Goal: Task Accomplishment & Management: Complete application form

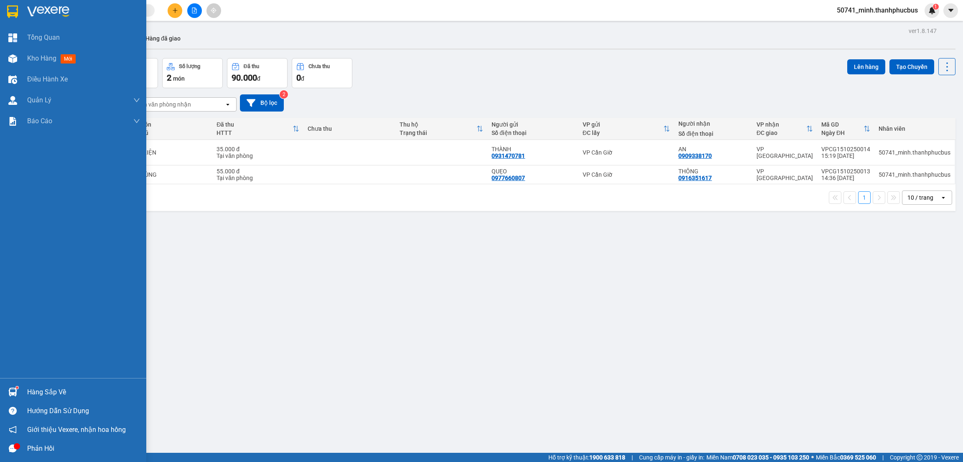
click at [49, 393] on div "Hàng sắp về" at bounding box center [83, 392] width 113 height 13
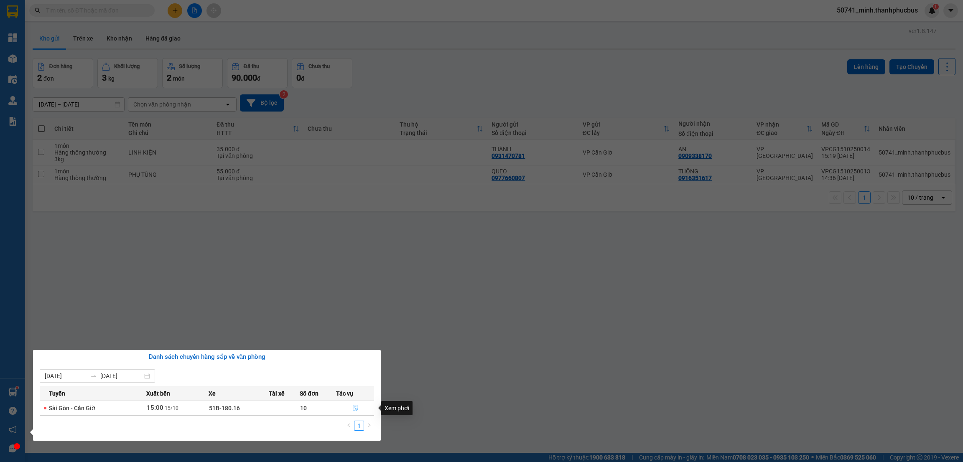
click at [355, 410] on icon "file-done" at bounding box center [355, 409] width 5 height 6
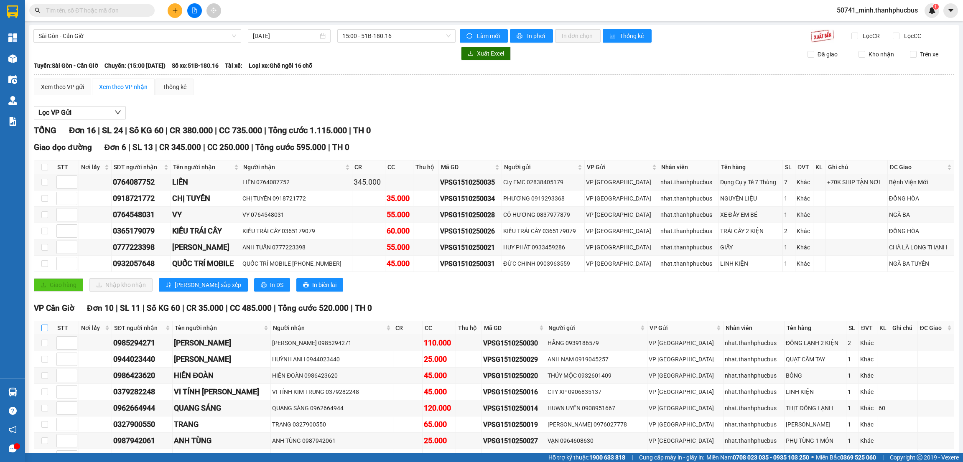
click at [47, 330] on input "checkbox" at bounding box center [44, 328] width 7 height 7
checkbox input "true"
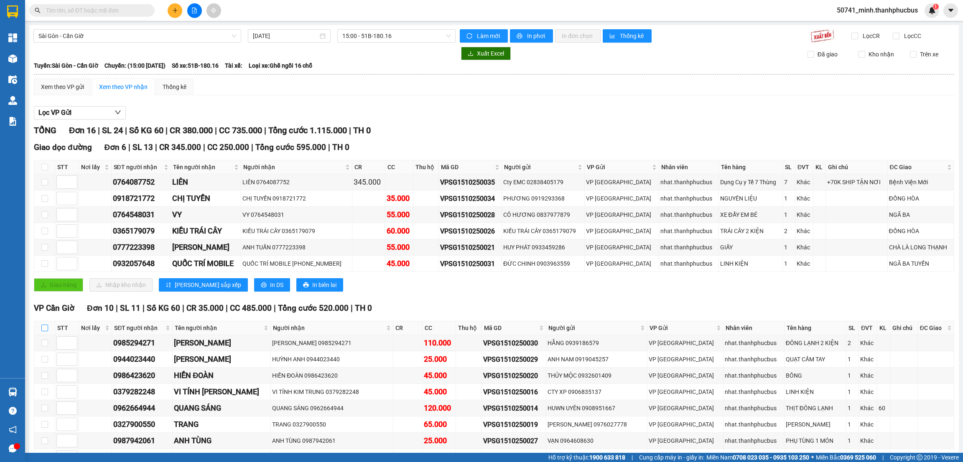
checkbox input "true"
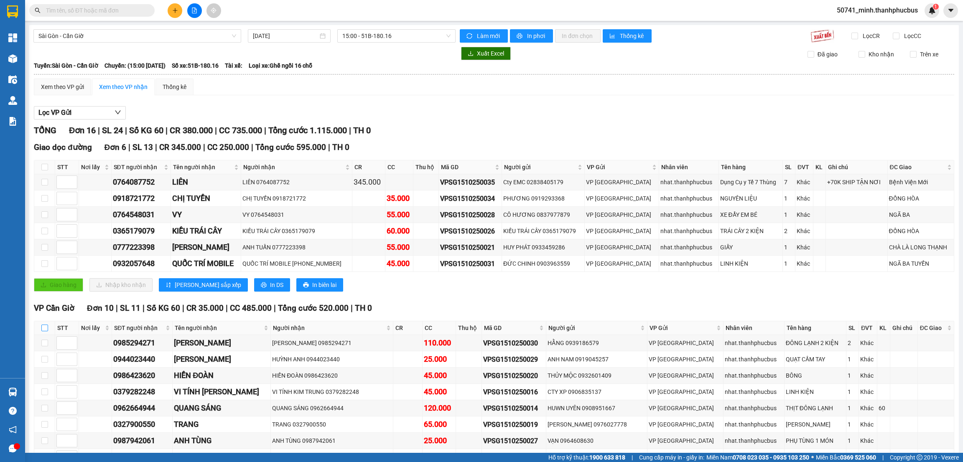
checkbox input "true"
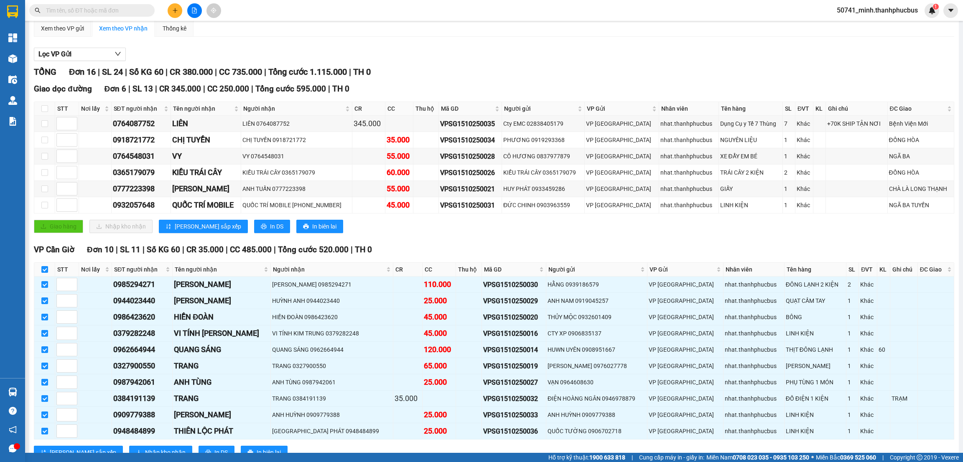
scroll to position [92, 0]
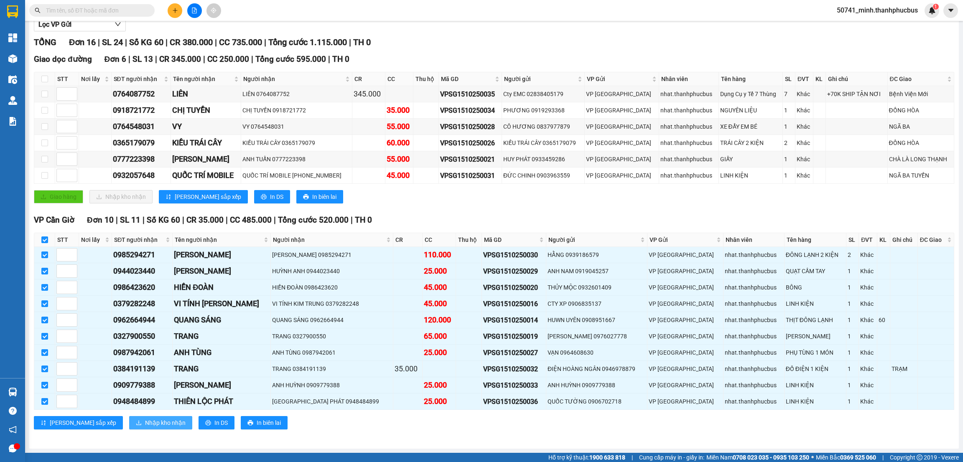
click at [145, 424] on span "Nhập kho nhận" at bounding box center [165, 423] width 41 height 9
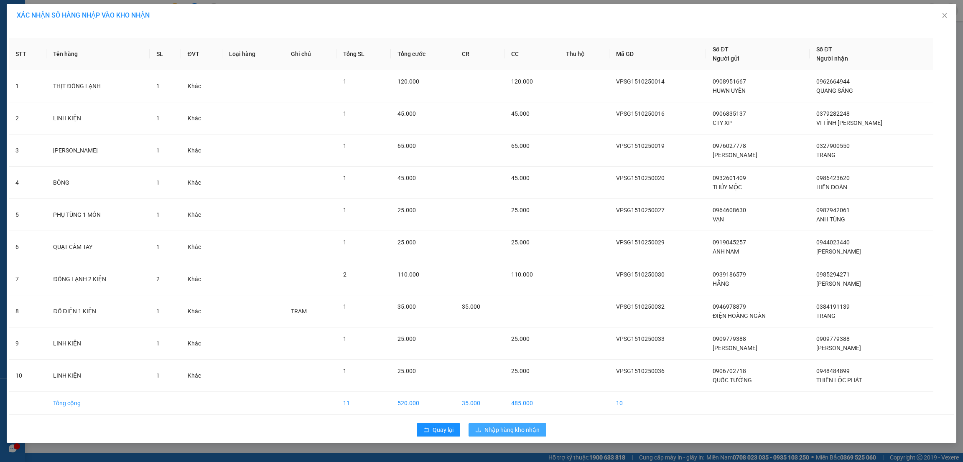
click at [501, 428] on span "Nhập hàng kho nhận" at bounding box center [512, 430] width 55 height 9
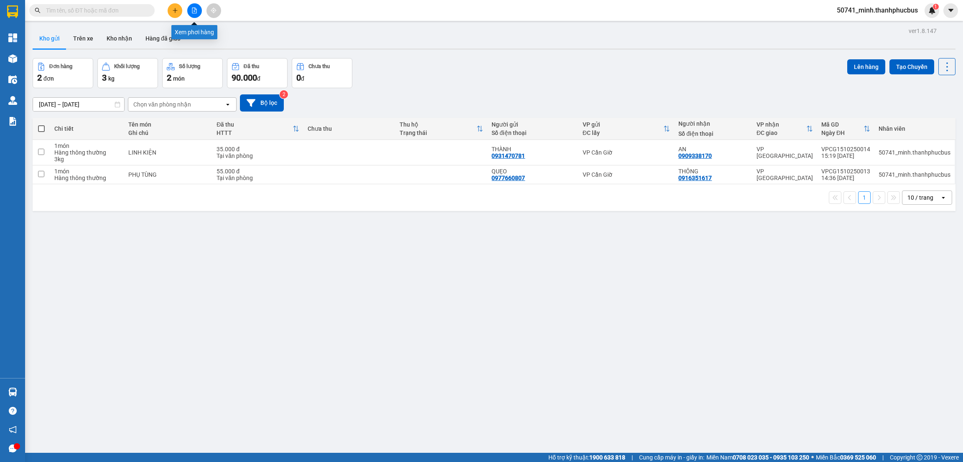
click at [194, 9] on icon "file-add" at bounding box center [195, 11] width 6 height 6
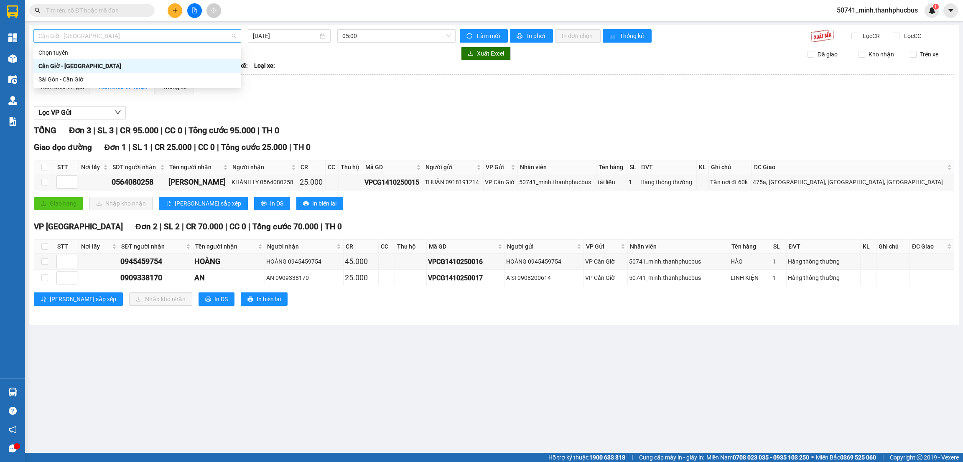
click at [174, 40] on span "Cần Giờ - Sài Gòn" at bounding box center [137, 36] width 198 height 13
click at [66, 81] on div "Sài Gòn - Cần Giờ" at bounding box center [137, 79] width 198 height 9
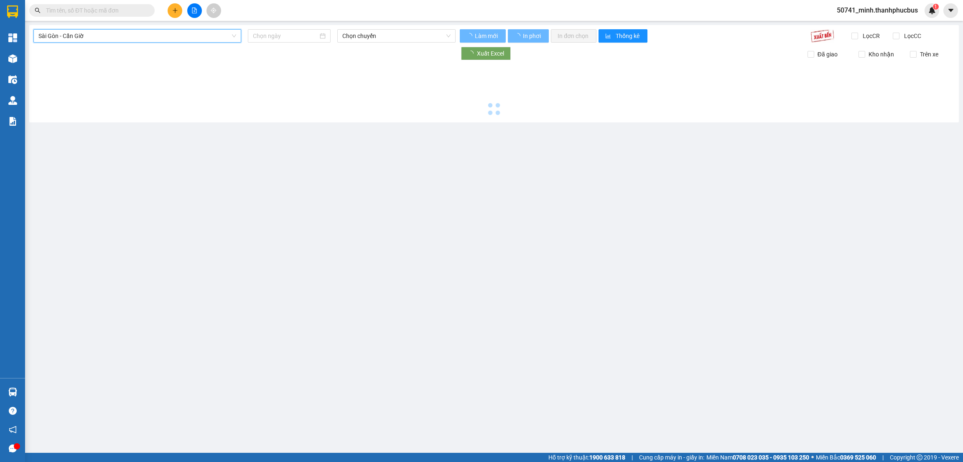
type input "[DATE]"
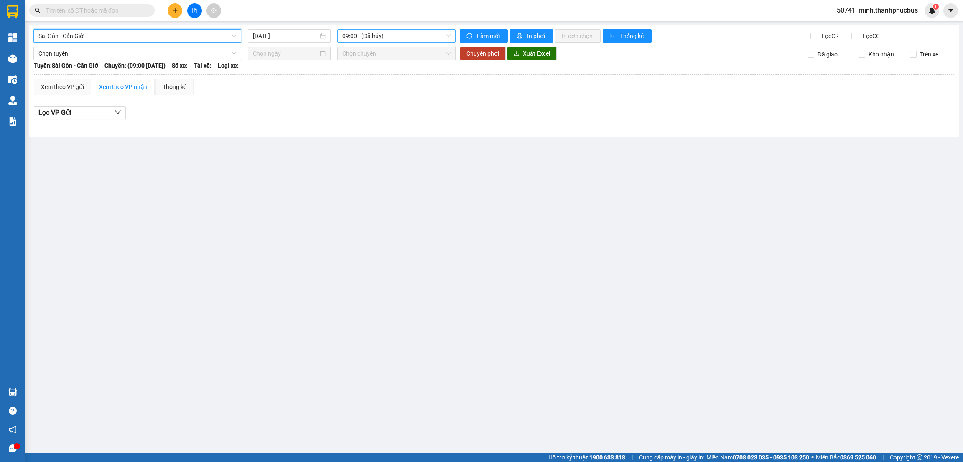
click at [409, 37] on span "09:00 - (Đã hủy)" at bounding box center [396, 36] width 108 height 13
click at [352, 104] on div "15:00 - 51B-180.16" at bounding box center [374, 106] width 65 height 9
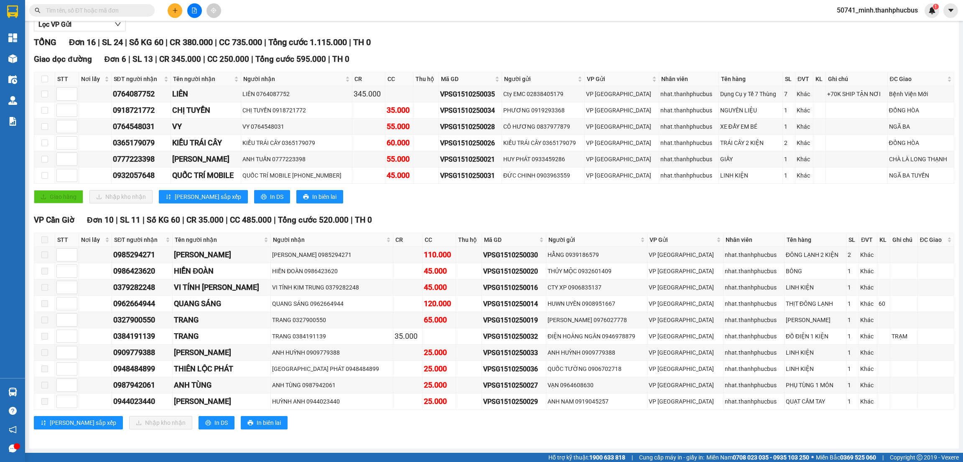
scroll to position [92, 0]
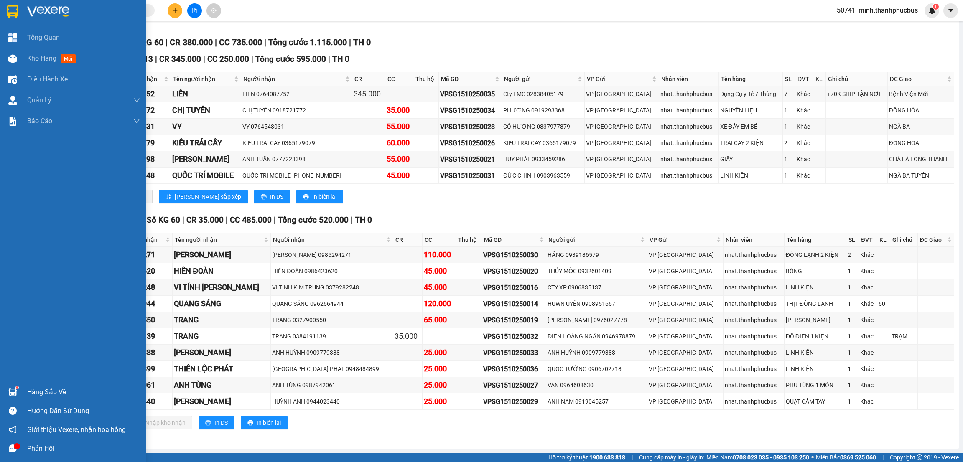
click at [11, 393] on img at bounding box center [12, 392] width 9 height 9
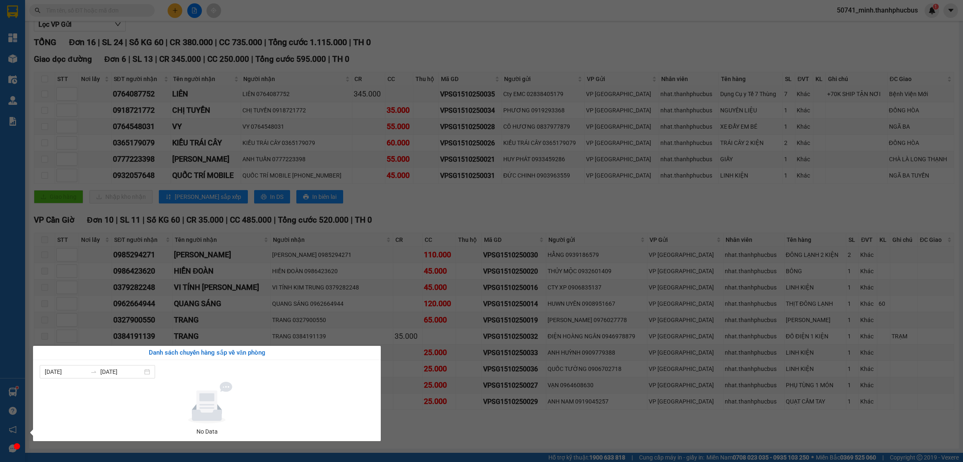
click at [320, 400] on div at bounding box center [207, 403] width 328 height 42
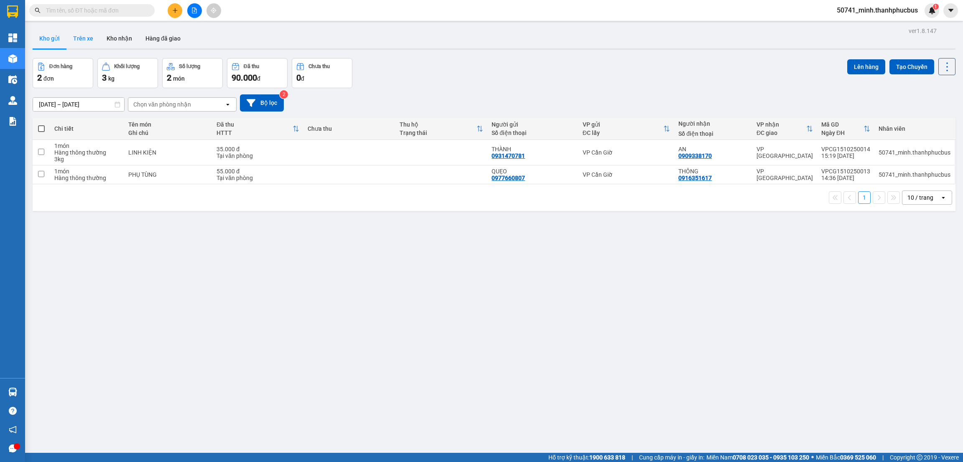
click at [82, 41] on button "Trên xe" at bounding box center [82, 38] width 33 height 20
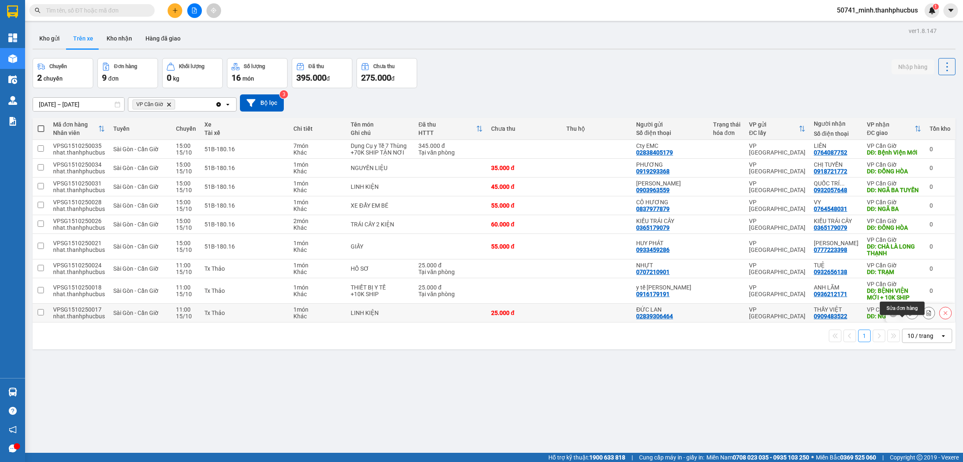
click at [909, 316] on icon at bounding box center [912, 313] width 6 height 6
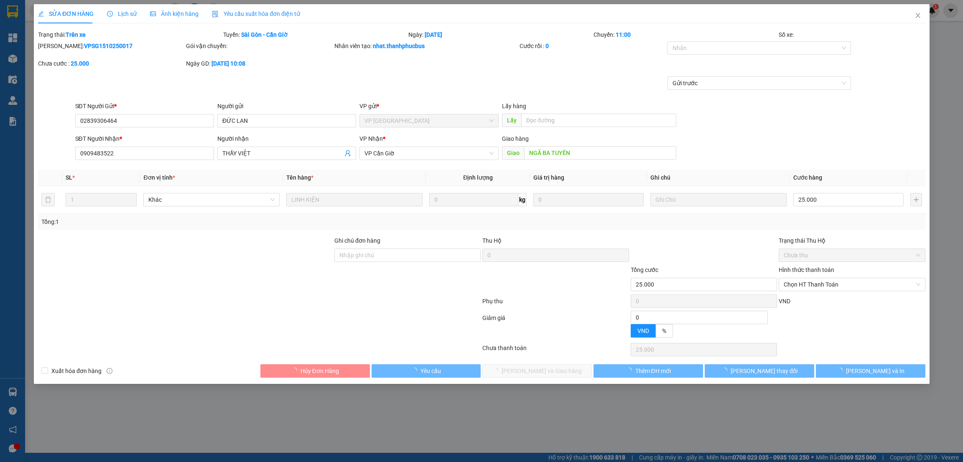
type input "02839306464"
type input "ĐỨC LAN"
type input "0909483522"
type input "THẦY VIỆT"
type input "NGÃ BA TUYẾN"
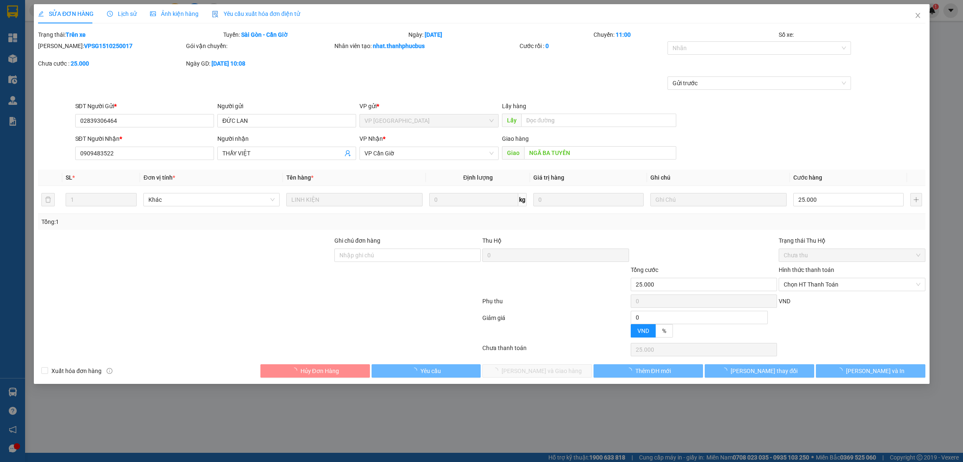
type input "25.000"
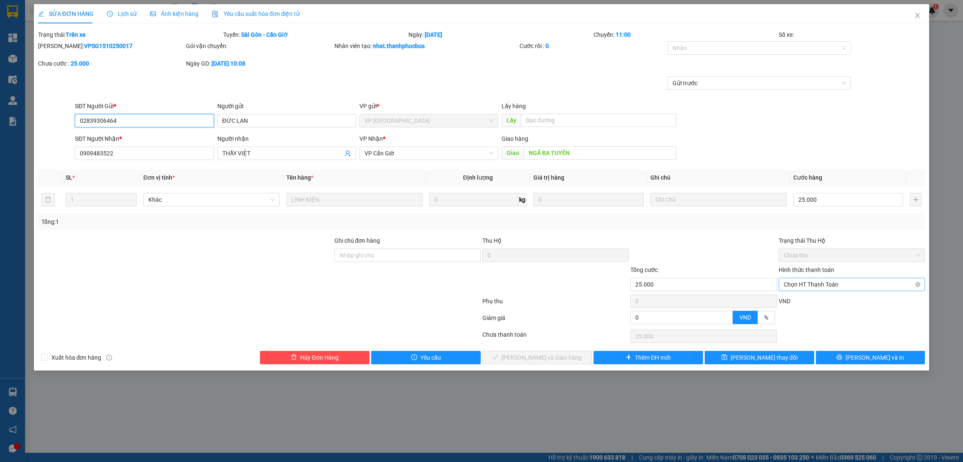
click at [829, 287] on span "Chọn HT Thanh Toán" at bounding box center [852, 284] width 136 height 13
click at [822, 301] on div "Tại văn phòng" at bounding box center [852, 301] width 136 height 9
type input "0"
click at [550, 356] on span "[PERSON_NAME] và Giao hàng" at bounding box center [542, 357] width 80 height 9
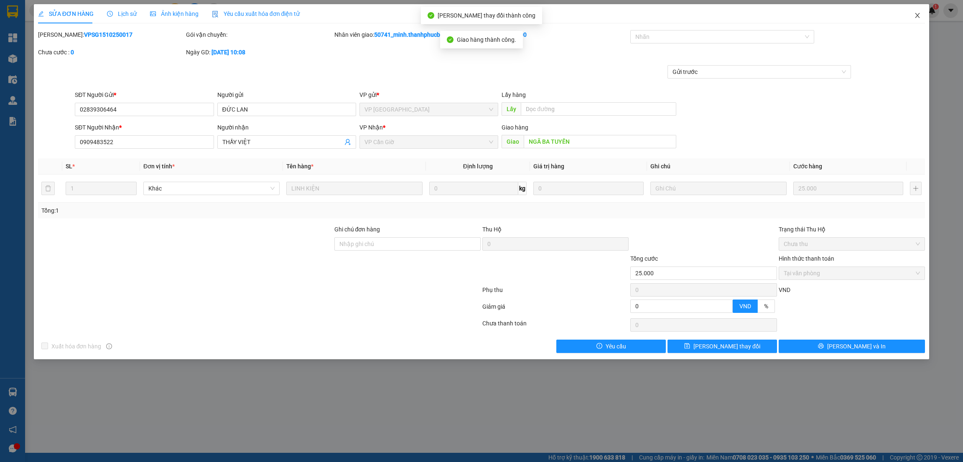
click at [913, 14] on span "Close" at bounding box center [917, 15] width 23 height 23
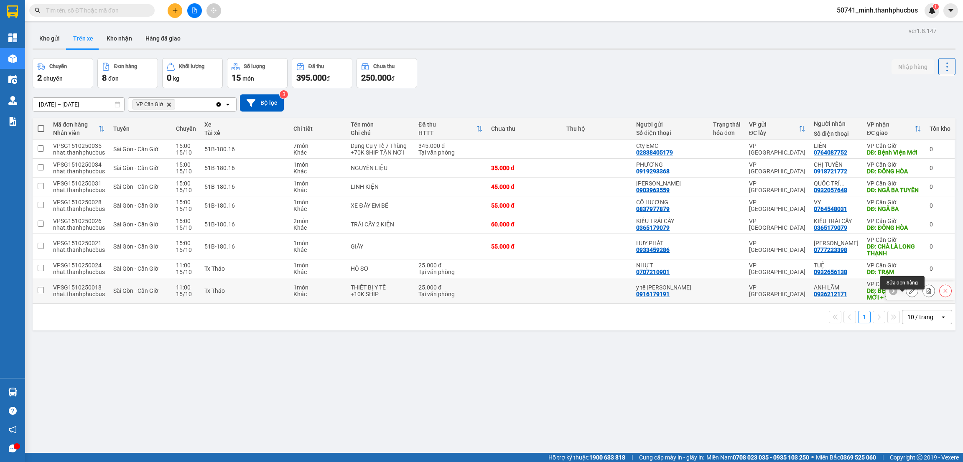
click at [907, 299] on button at bounding box center [913, 291] width 12 height 15
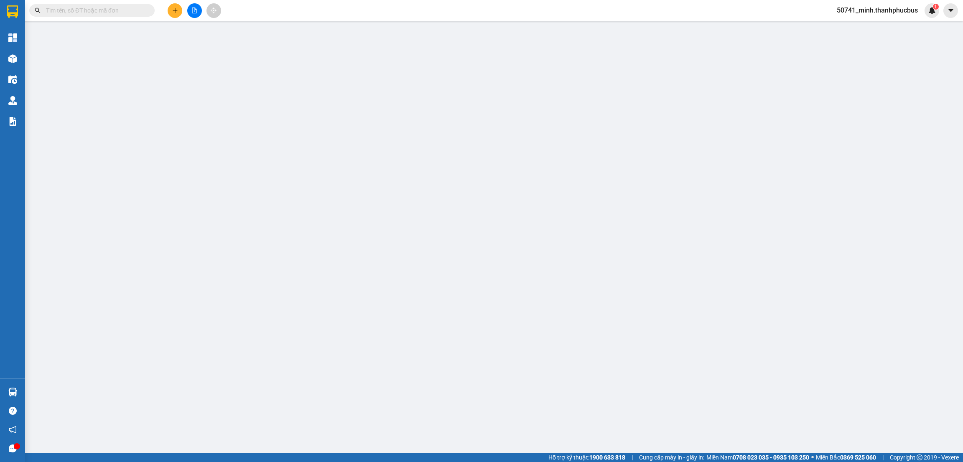
type input "0916179191"
type input "y tế [PERSON_NAME]"
type input "0936212171"
type input "ANH LÃM"
type input "BỆNH VIỆN MỚI + 10K SHIP"
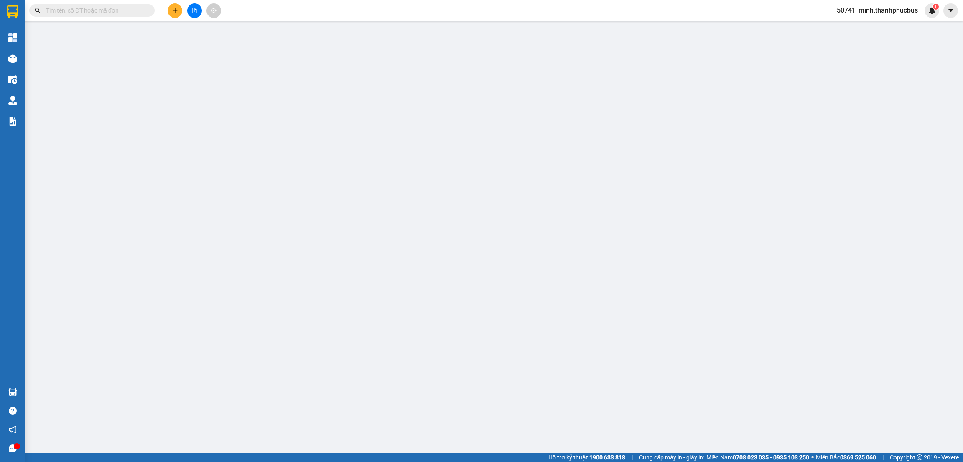
type input "25.000"
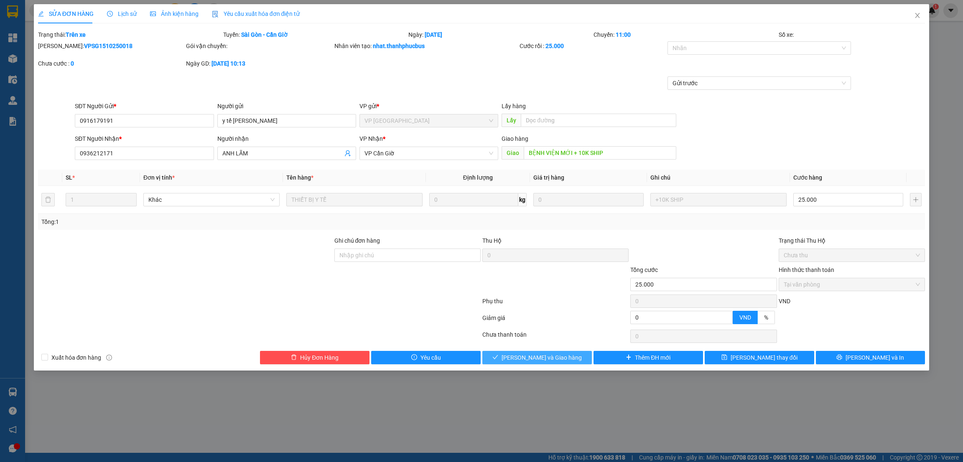
click at [545, 357] on span "[PERSON_NAME] và Giao hàng" at bounding box center [542, 357] width 80 height 9
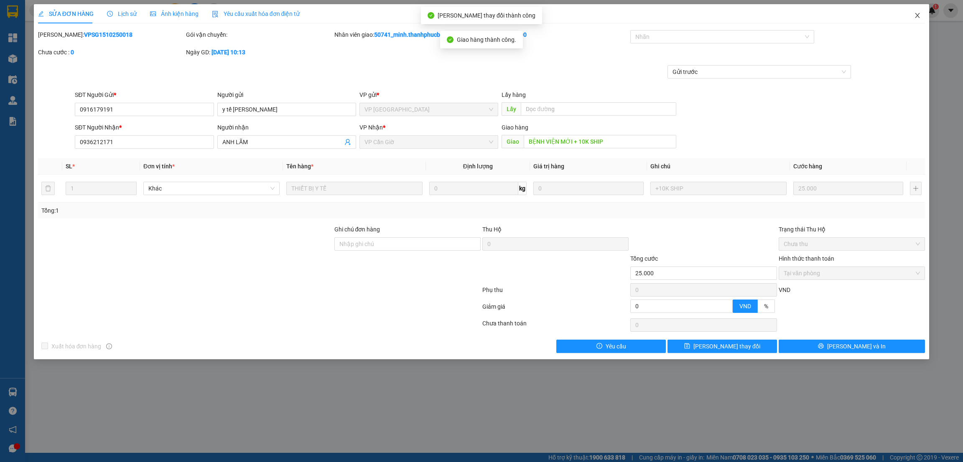
click at [922, 15] on span "Close" at bounding box center [917, 15] width 23 height 23
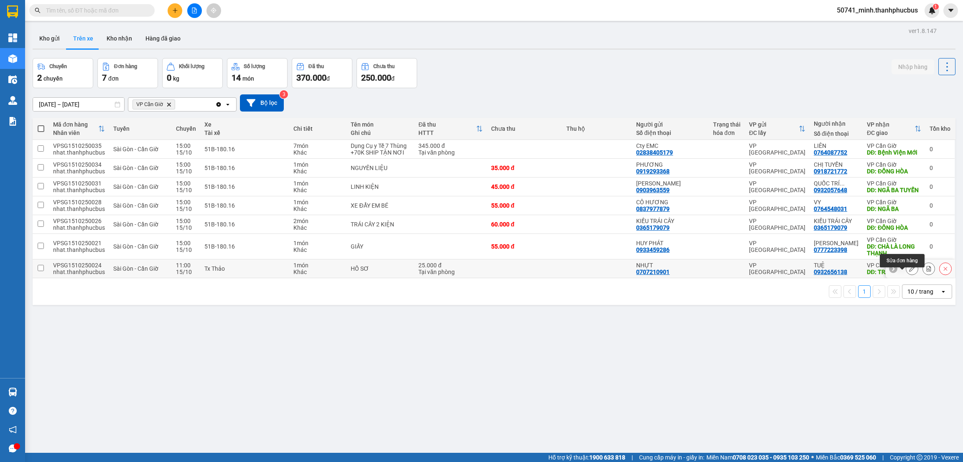
click at [909, 272] on icon at bounding box center [912, 269] width 6 height 6
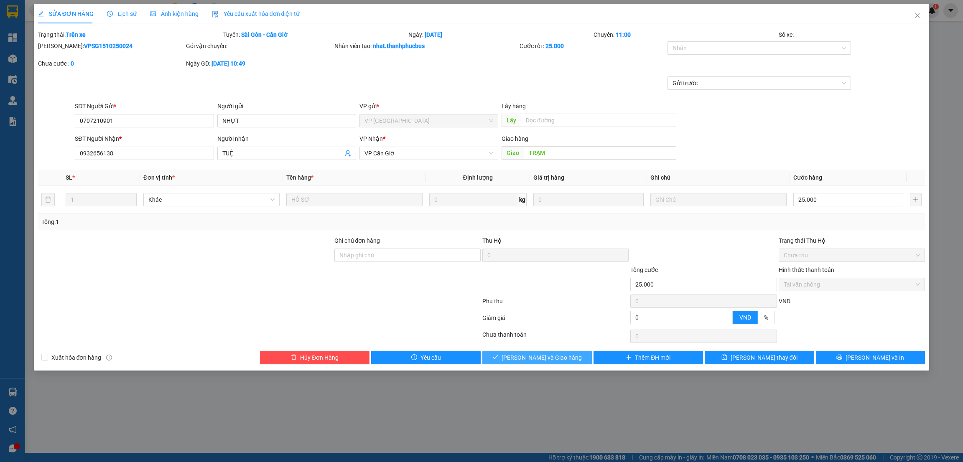
click at [543, 359] on span "[PERSON_NAME] và Giao hàng" at bounding box center [542, 357] width 80 height 9
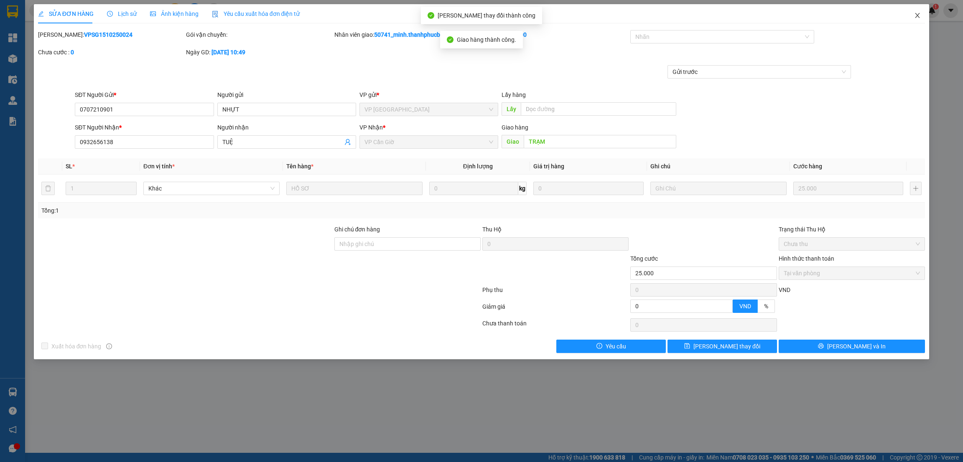
click at [914, 18] on span "Close" at bounding box center [917, 15] width 23 height 23
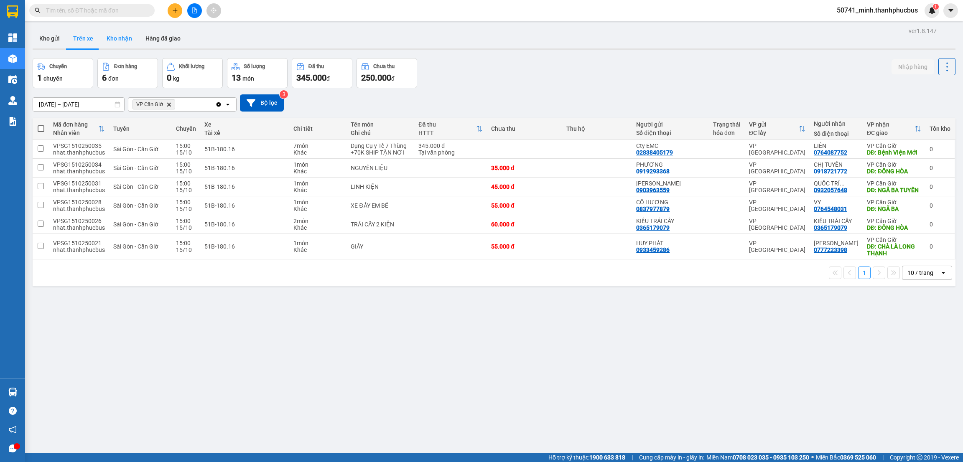
click at [116, 38] on button "Kho nhận" at bounding box center [119, 38] width 39 height 20
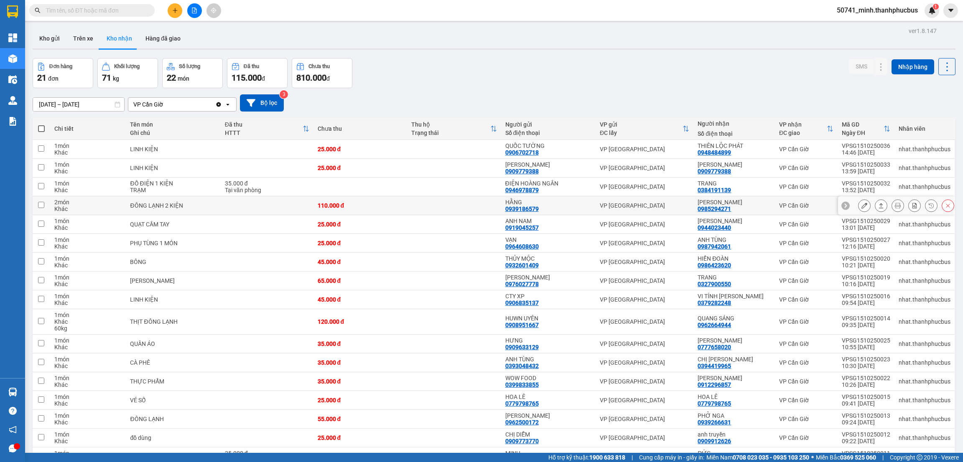
scroll to position [112, 0]
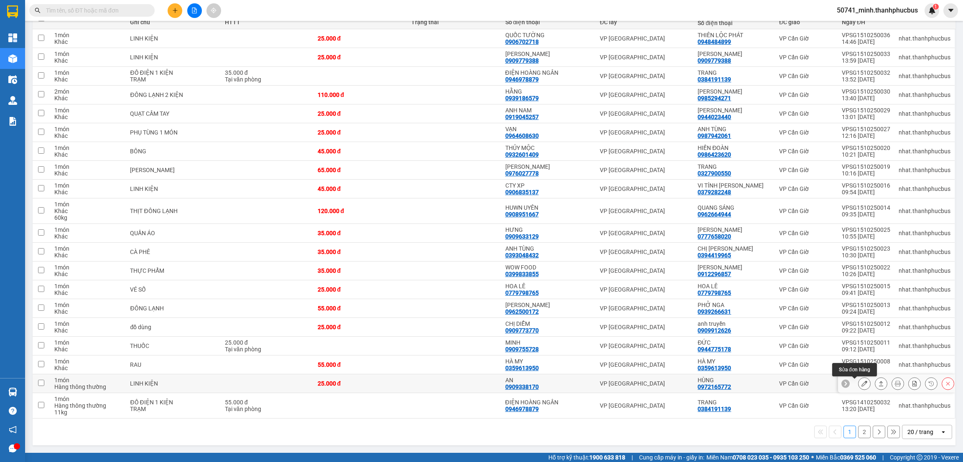
click at [862, 384] on icon at bounding box center [865, 384] width 6 height 6
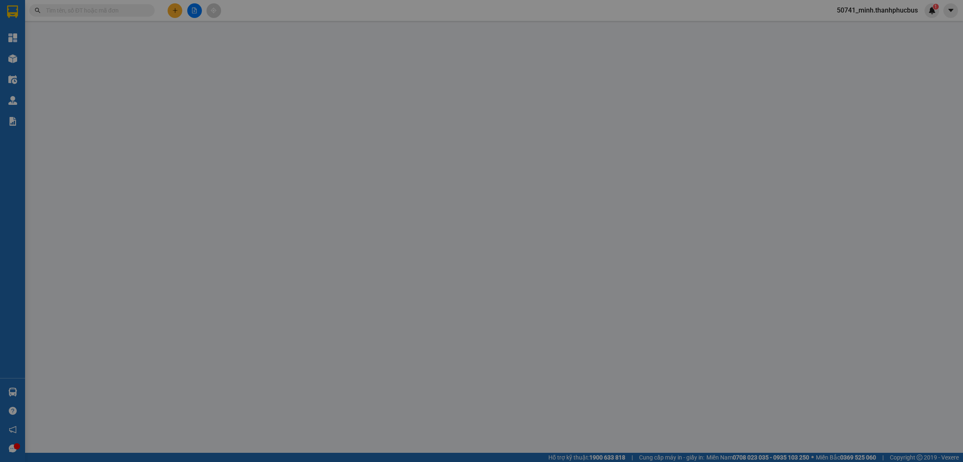
type input "0909338170"
type input "AN"
type input "0972165772"
type input "HÙNG"
type input "25.000"
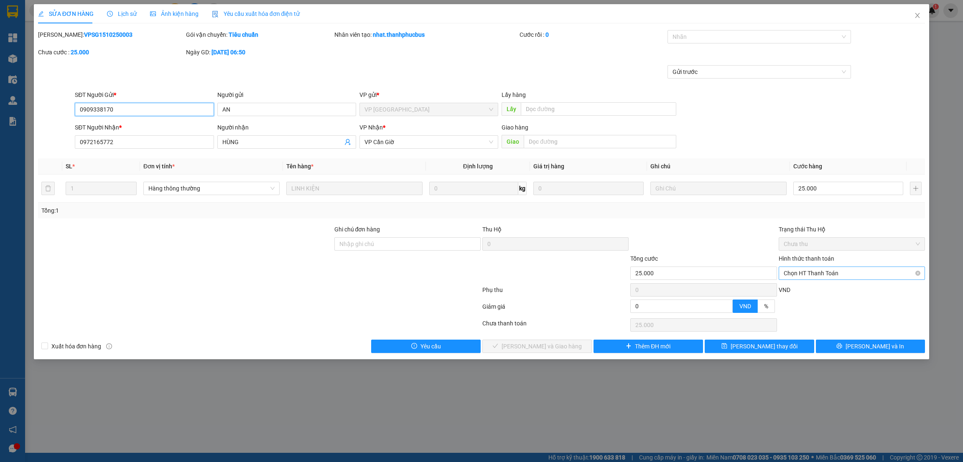
click at [809, 273] on span "Chọn HT Thanh Toán" at bounding box center [852, 273] width 136 height 13
click at [801, 288] on div "Tại văn phòng" at bounding box center [852, 290] width 136 height 9
type input "0"
click at [540, 347] on span "[PERSON_NAME] và Giao hàng" at bounding box center [542, 346] width 80 height 9
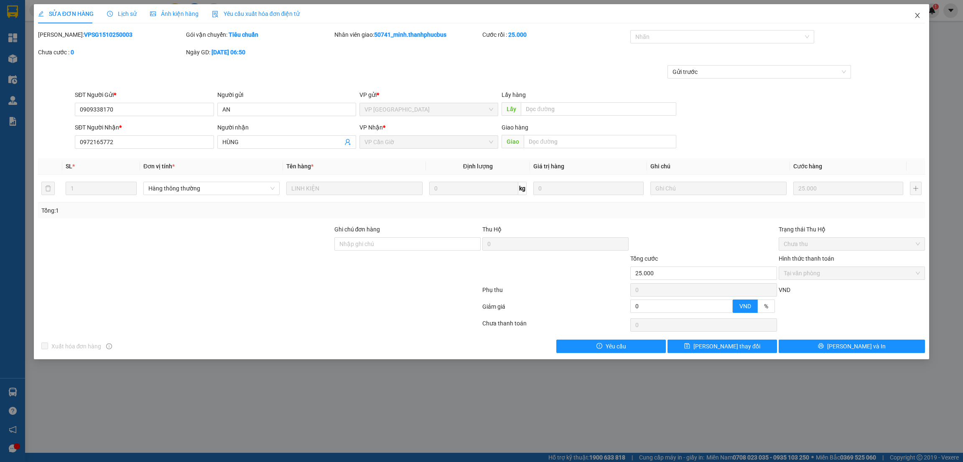
click at [916, 15] on icon "close" at bounding box center [918, 15] width 7 height 7
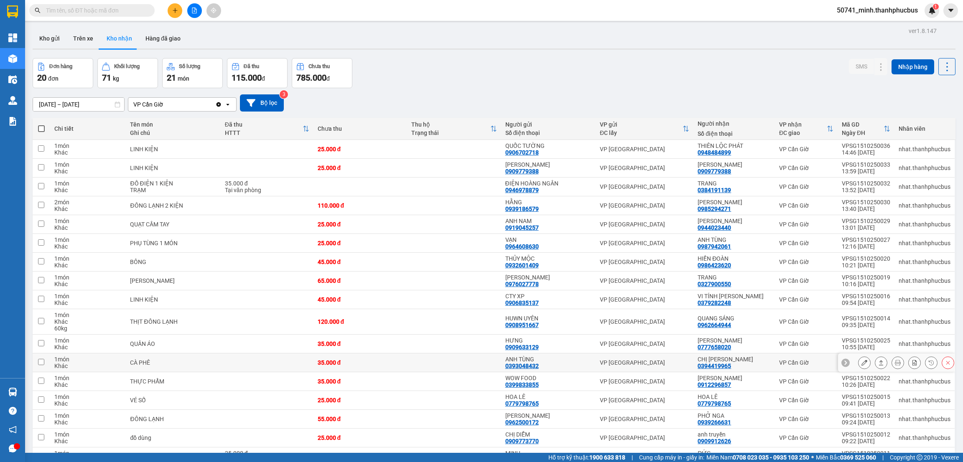
scroll to position [112, 0]
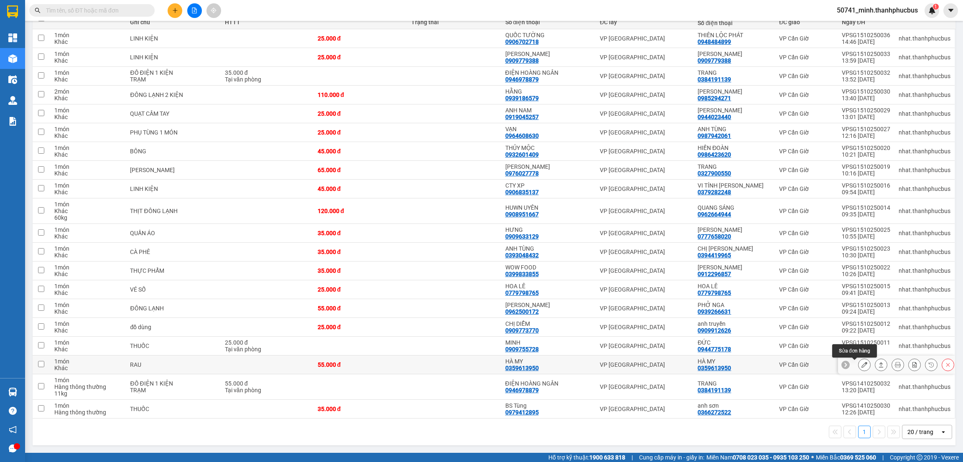
click at [862, 364] on icon at bounding box center [865, 365] width 6 height 6
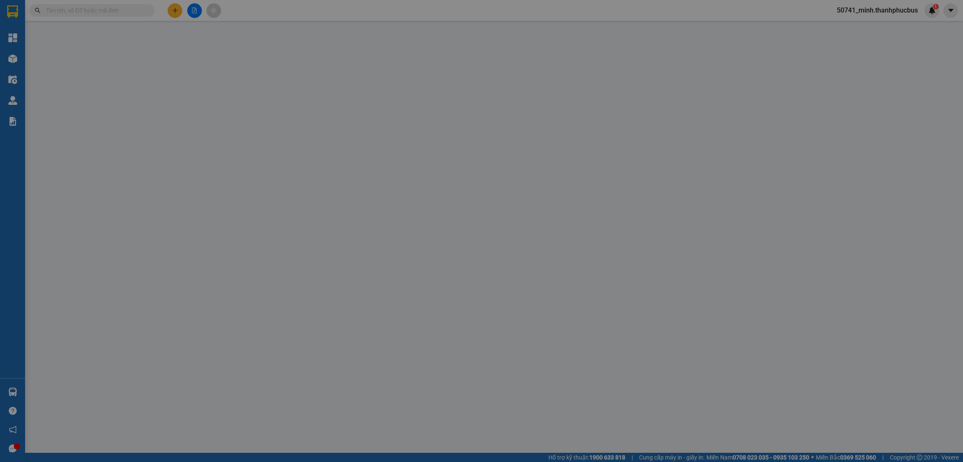
type input "0359613950"
type input "HÀ MY"
type input "0359613950"
type input "HÀ MY"
type input "55.000"
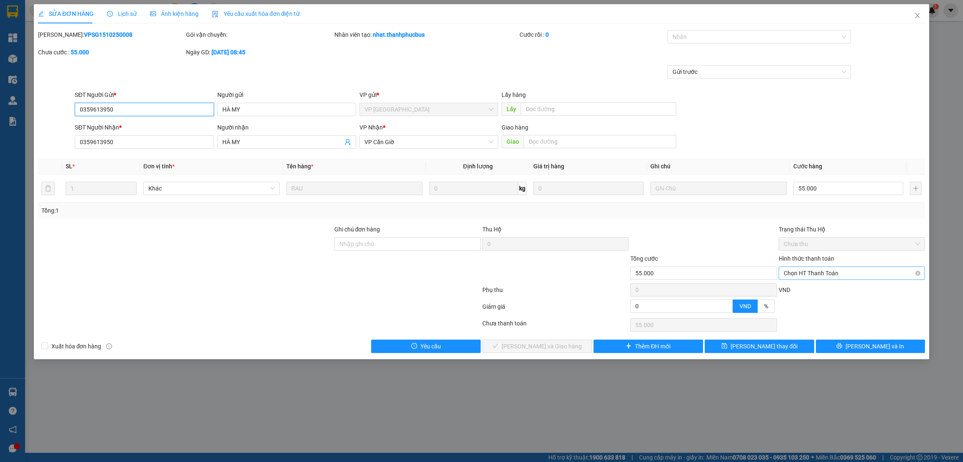
click at [831, 275] on span "Chọn HT Thanh Toán" at bounding box center [852, 273] width 136 height 13
click at [800, 292] on div "Tại văn phòng" at bounding box center [852, 290] width 136 height 9
type input "0"
click at [531, 345] on span "[PERSON_NAME] và Giao hàng" at bounding box center [542, 346] width 80 height 9
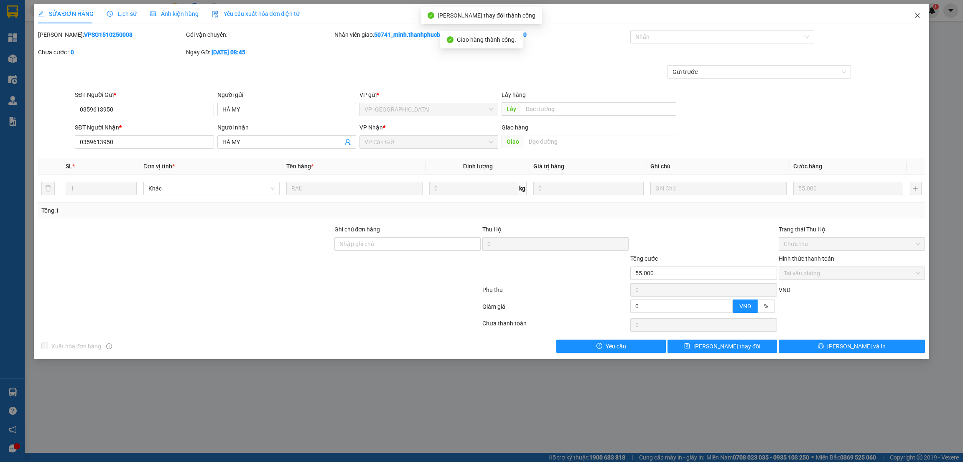
click at [917, 14] on icon "close" at bounding box center [918, 15] width 7 height 7
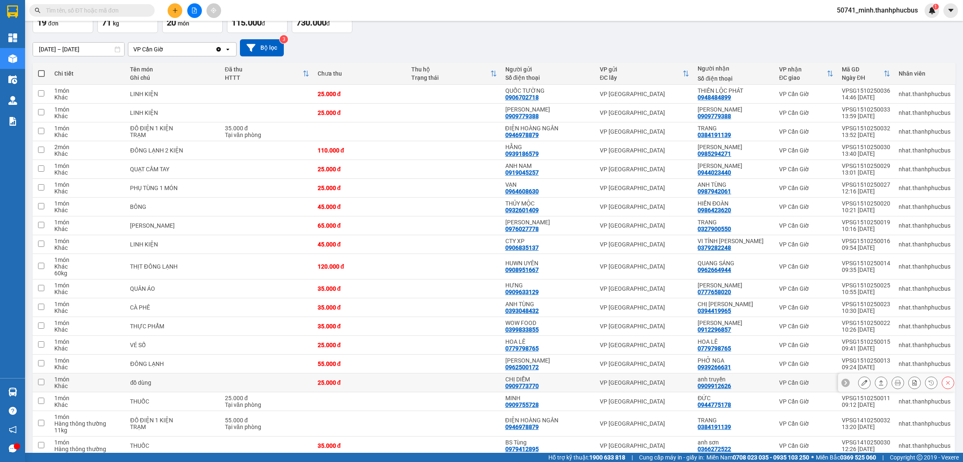
scroll to position [94, 0]
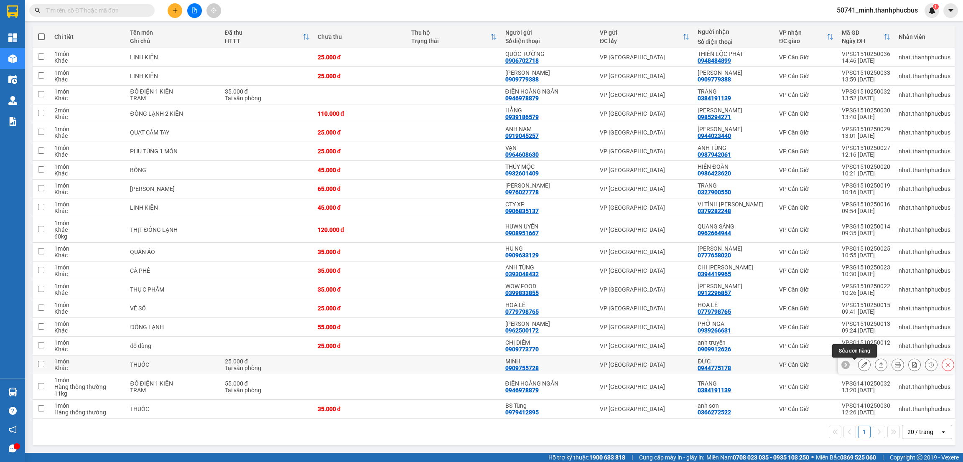
click at [862, 364] on icon at bounding box center [865, 365] width 6 height 6
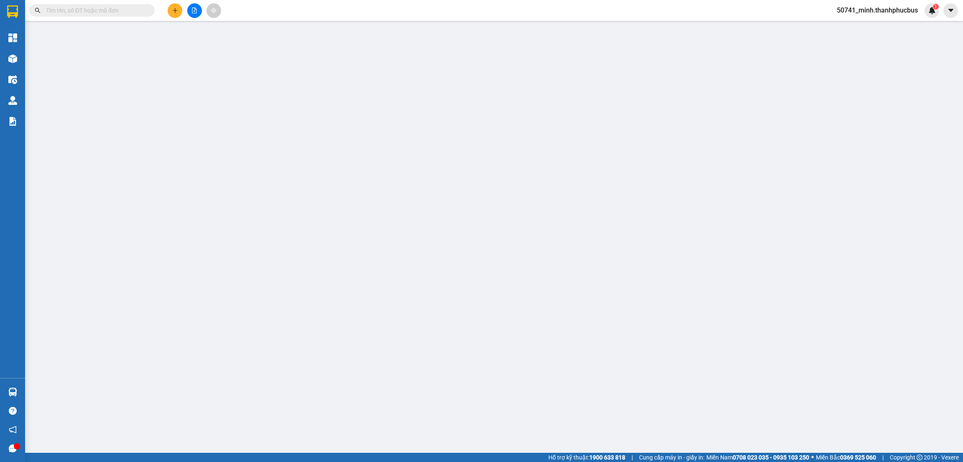
type input "0909755728"
type input "MINH"
type input "0944775178"
type input "ĐỨC"
type input "25.000"
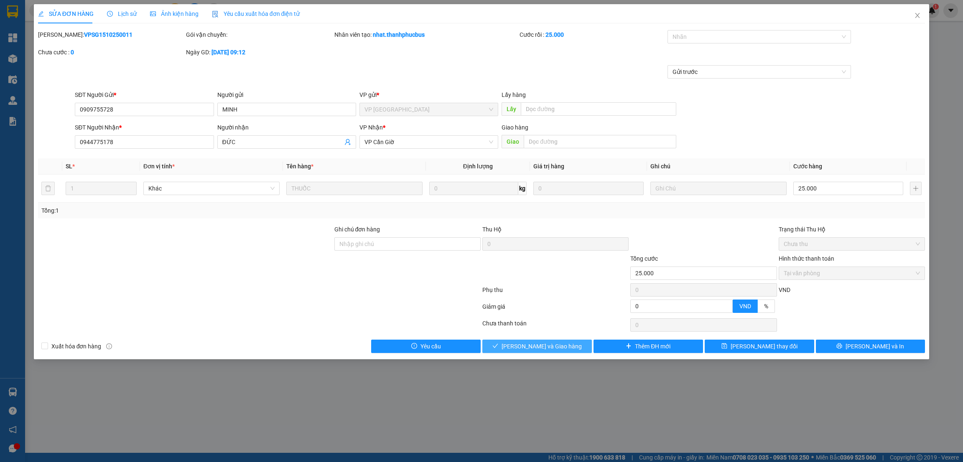
click at [535, 346] on span "[PERSON_NAME] và Giao hàng" at bounding box center [542, 346] width 80 height 9
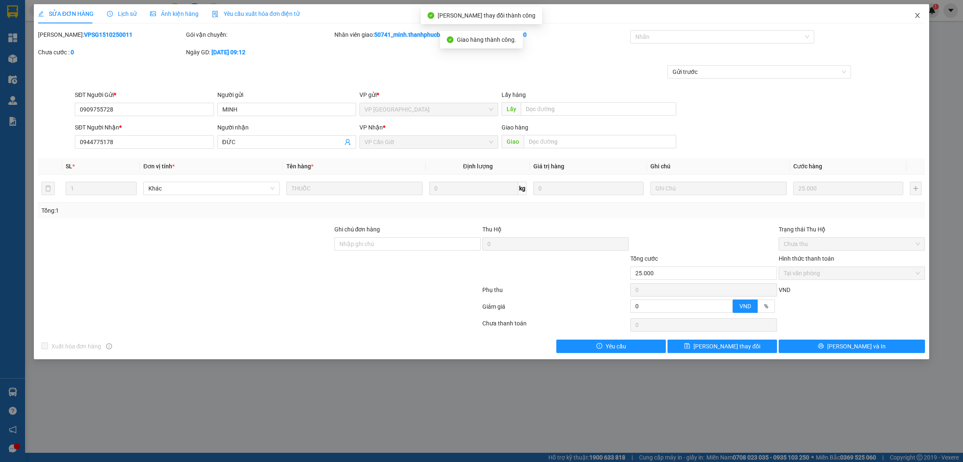
click at [916, 16] on icon "close" at bounding box center [918, 15] width 7 height 7
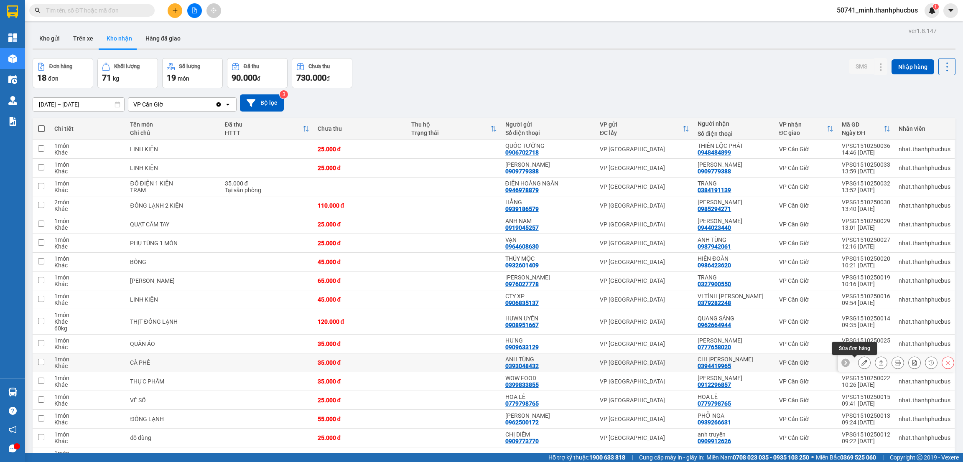
click at [862, 363] on icon at bounding box center [865, 363] width 6 height 6
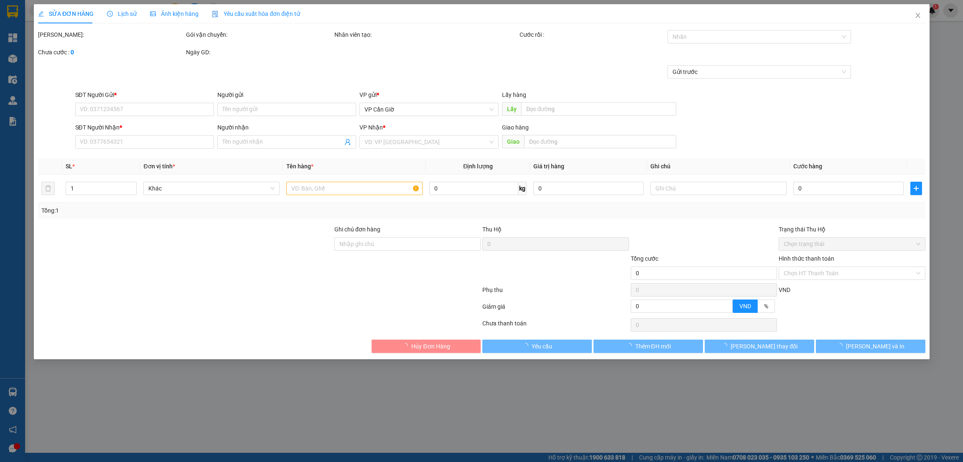
type input "0393048432"
type input "ANH TÙNG"
type input "0394419965"
type input "CHỊ [PERSON_NAME]"
type input "35.000"
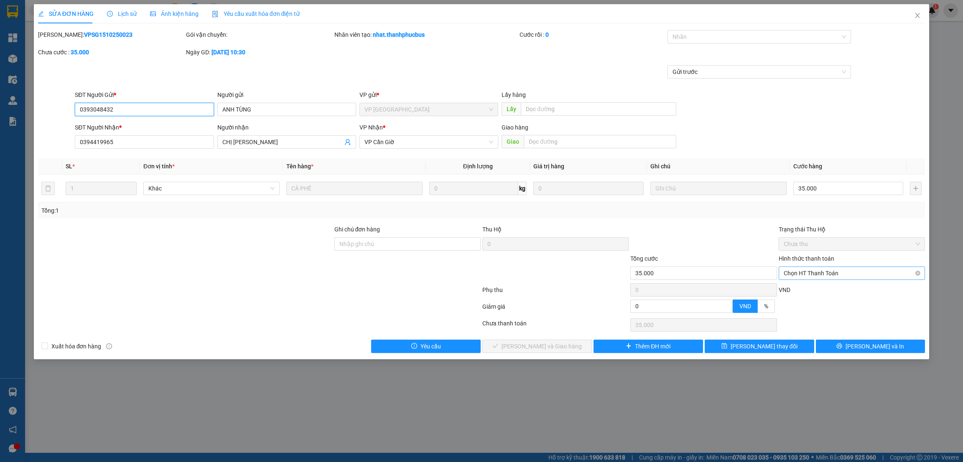
click at [816, 273] on span "Chọn HT Thanh Toán" at bounding box center [852, 273] width 136 height 13
click at [792, 296] on div "Tại văn phòng" at bounding box center [852, 290] width 146 height 13
type input "0"
click at [526, 342] on span "[PERSON_NAME] và Giao hàng" at bounding box center [542, 346] width 80 height 9
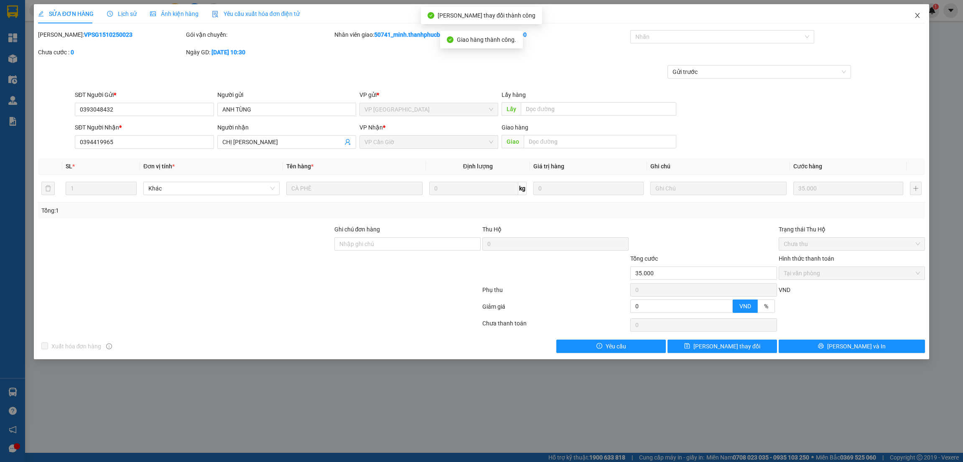
click at [917, 15] on icon "close" at bounding box center [918, 15] width 7 height 7
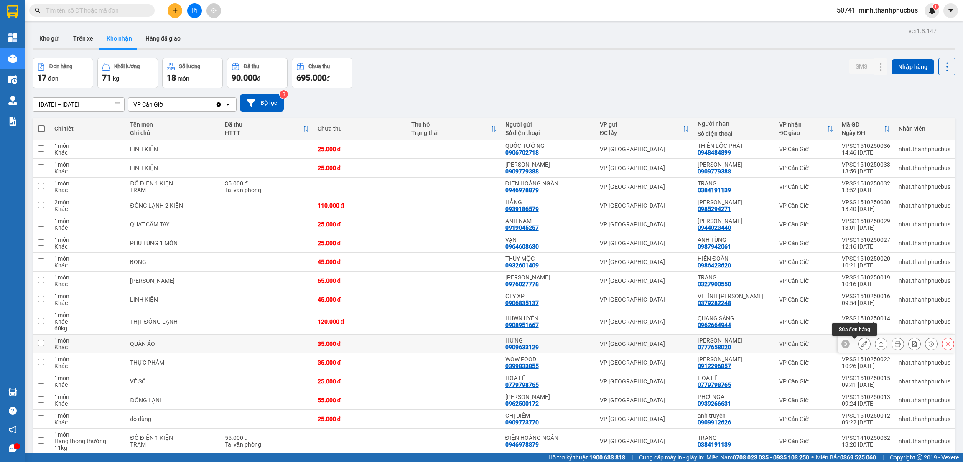
click at [862, 346] on icon at bounding box center [865, 344] width 6 height 6
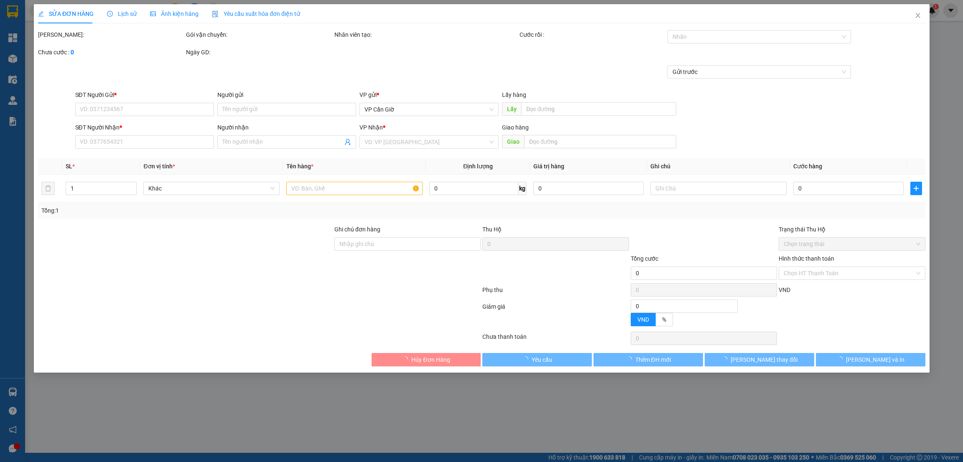
type input "0909633129"
type input "HƯNG"
type input "0777658020"
type input "[PERSON_NAME]"
type input "35.000"
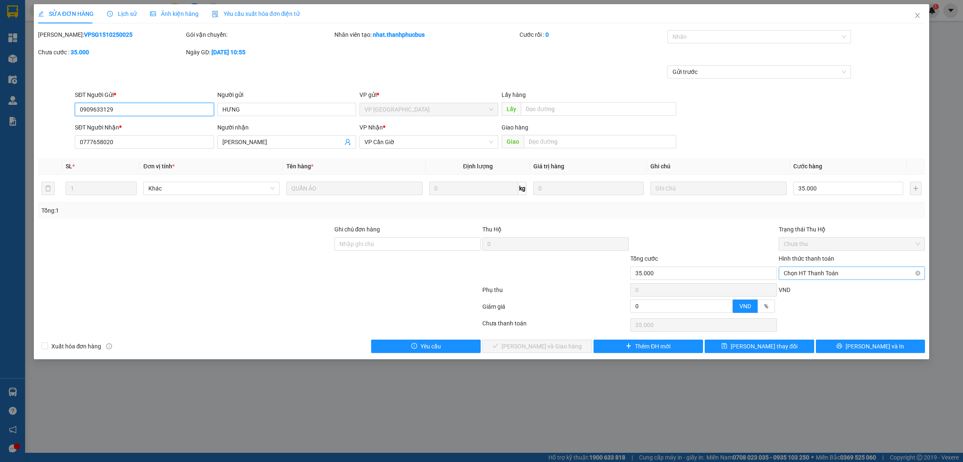
click at [842, 274] on span "Chọn HT Thanh Toán" at bounding box center [852, 273] width 136 height 13
click at [805, 291] on div "Tại văn phòng" at bounding box center [852, 290] width 136 height 9
type input "0"
click at [548, 347] on span "[PERSON_NAME] và Giao hàng" at bounding box center [542, 346] width 80 height 9
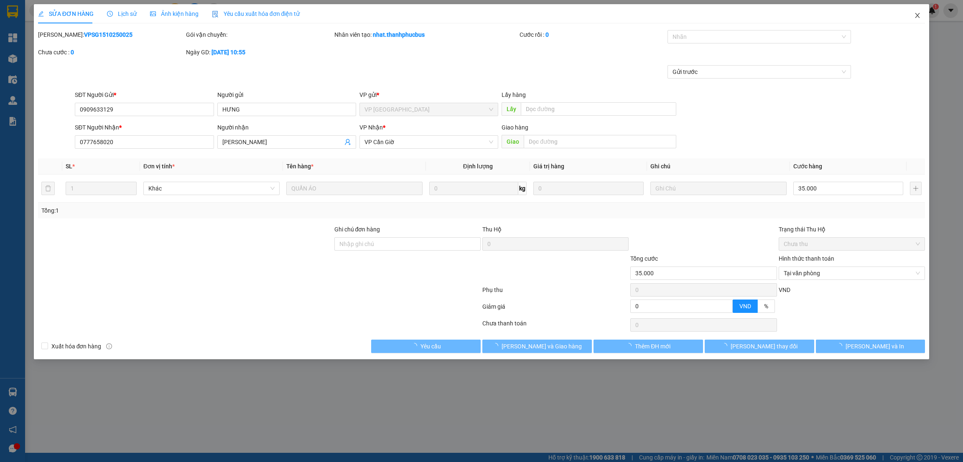
click at [919, 15] on icon "close" at bounding box center [918, 15] width 7 height 7
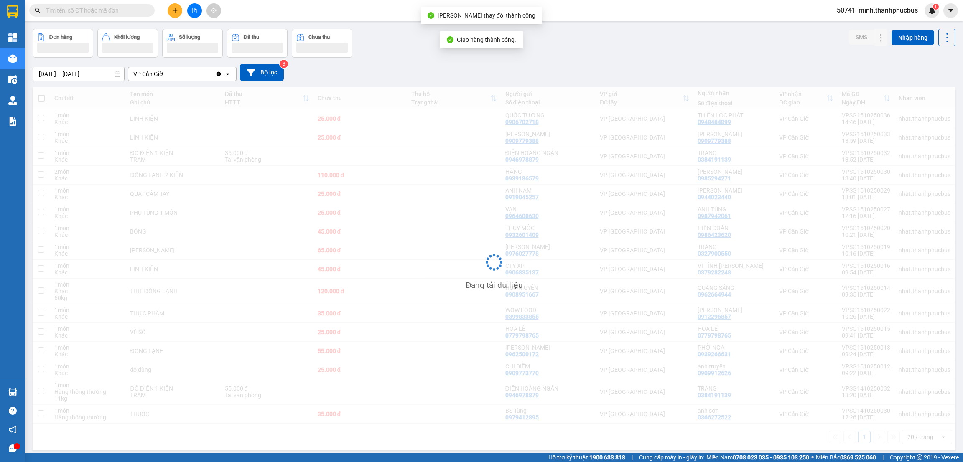
scroll to position [38, 0]
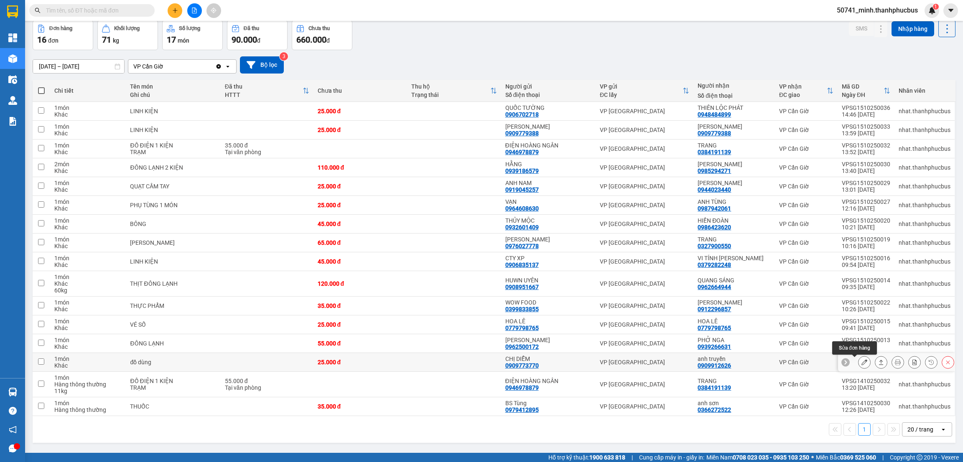
click at [862, 363] on icon at bounding box center [865, 363] width 6 height 6
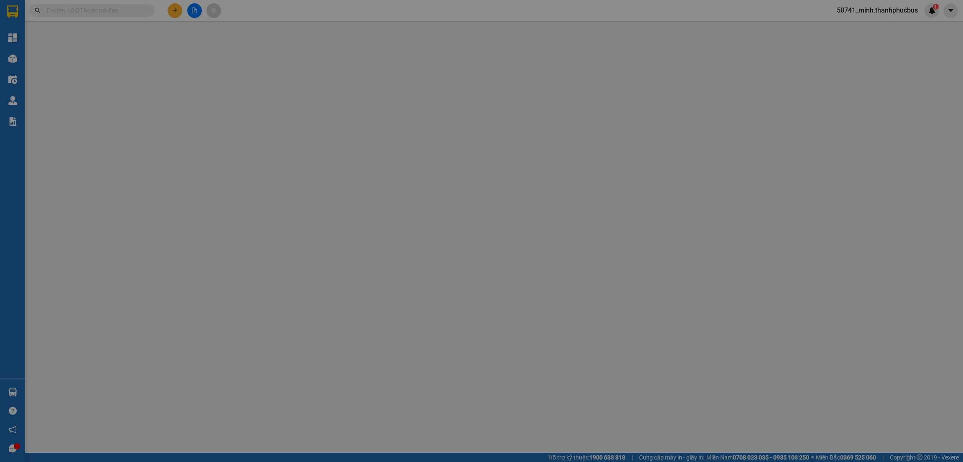
type input "0909773770"
type input "CHỊ DIỄM"
type input "0909912626"
type input "anh truyền"
type input "25.000"
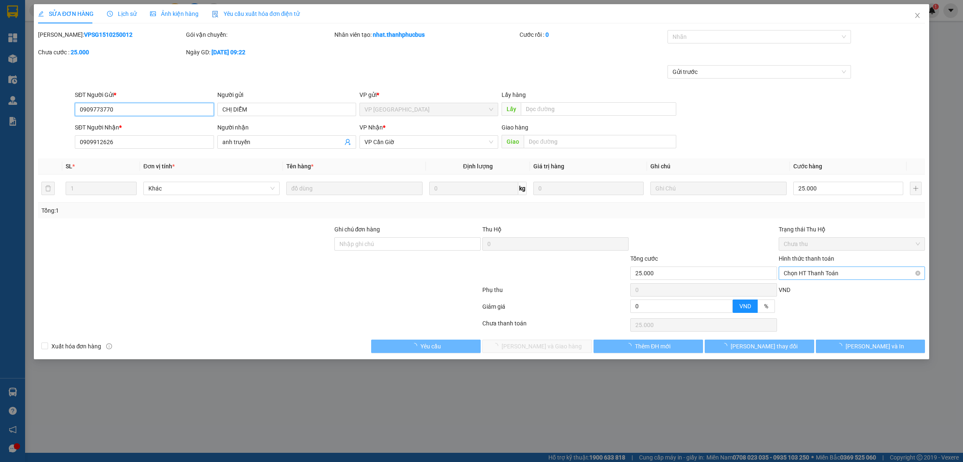
click at [815, 275] on span "Chọn HT Thanh Toán" at bounding box center [852, 273] width 136 height 13
click at [799, 290] on div "Tại văn phòng" at bounding box center [852, 290] width 136 height 9
type input "0"
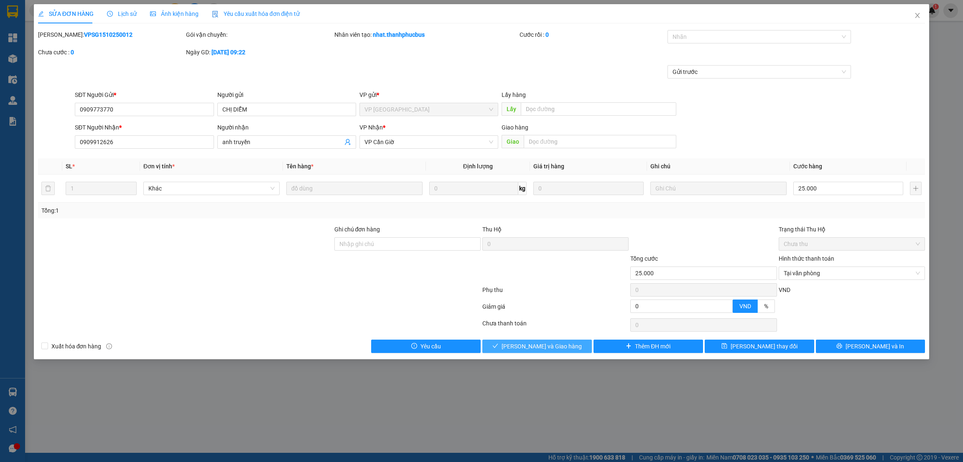
click at [562, 342] on button "[PERSON_NAME] và Giao hàng" at bounding box center [538, 346] width 110 height 13
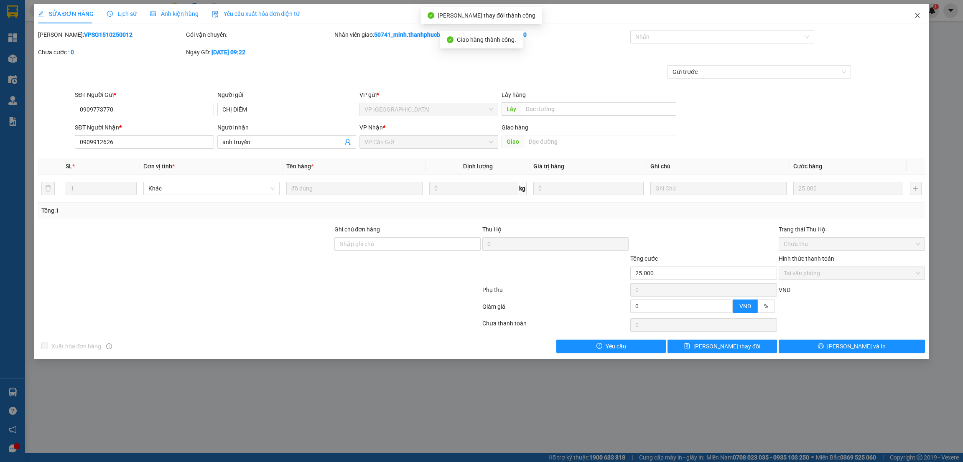
click at [915, 17] on icon "close" at bounding box center [918, 15] width 7 height 7
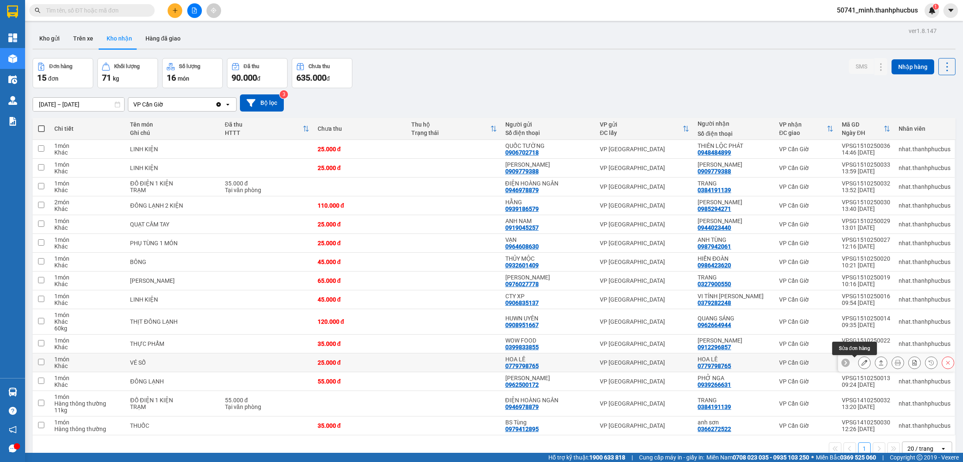
click at [862, 363] on icon at bounding box center [865, 363] width 6 height 6
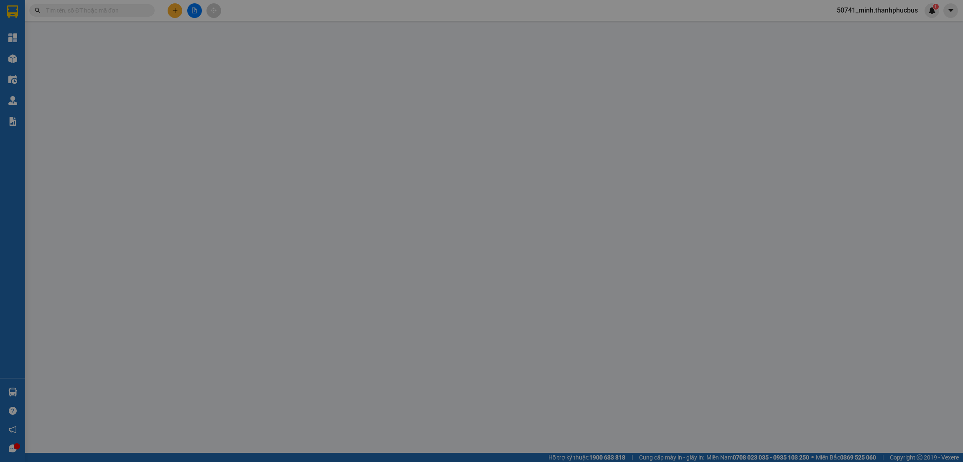
type input "0779798765"
type input "HOA LÊ"
type input "0779798765"
type input "HOA LÊ"
type input "25.000"
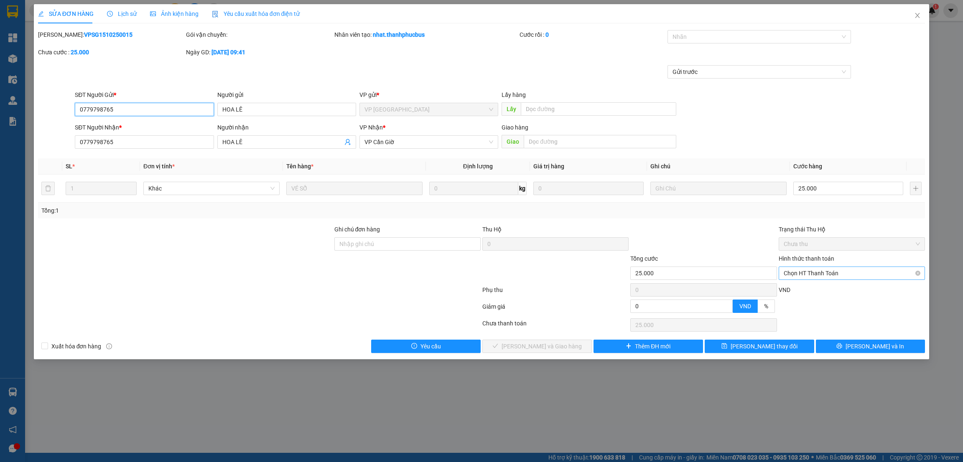
click at [819, 276] on span "Chọn HT Thanh Toán" at bounding box center [852, 273] width 136 height 13
click at [803, 287] on div "Tại văn phòng" at bounding box center [852, 290] width 136 height 9
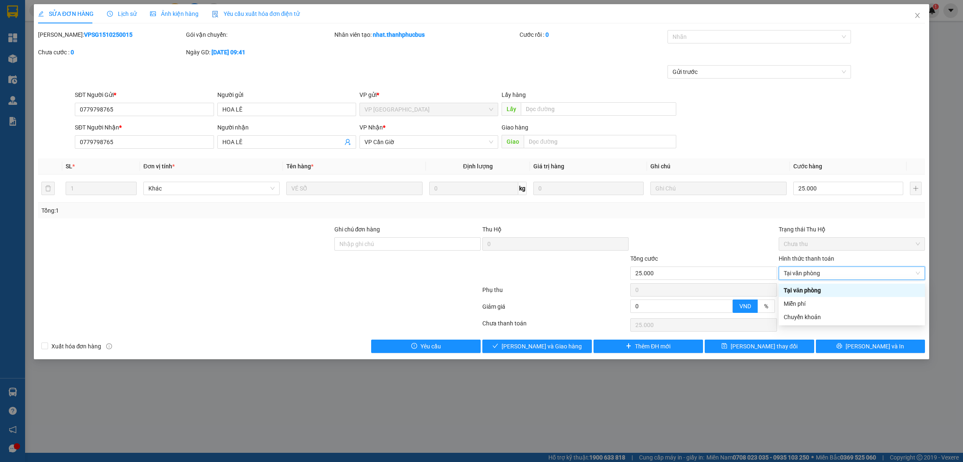
type input "0"
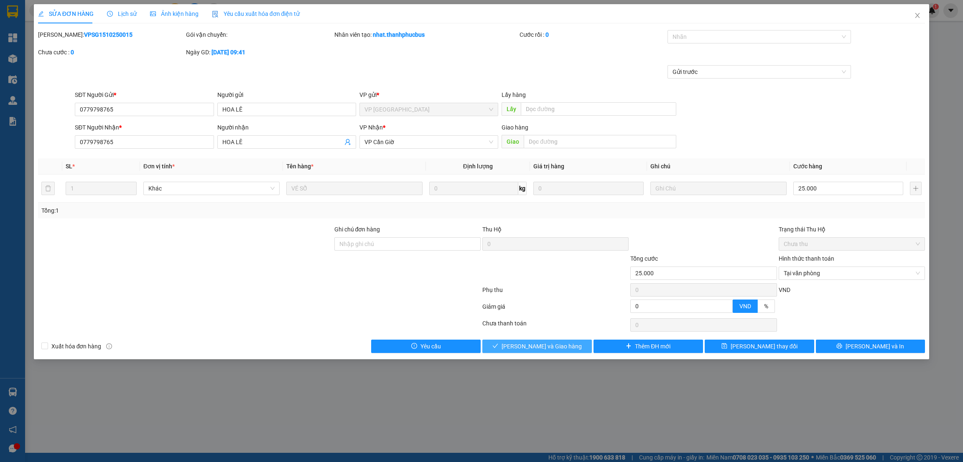
click at [568, 349] on button "[PERSON_NAME] và Giao hàng" at bounding box center [538, 346] width 110 height 13
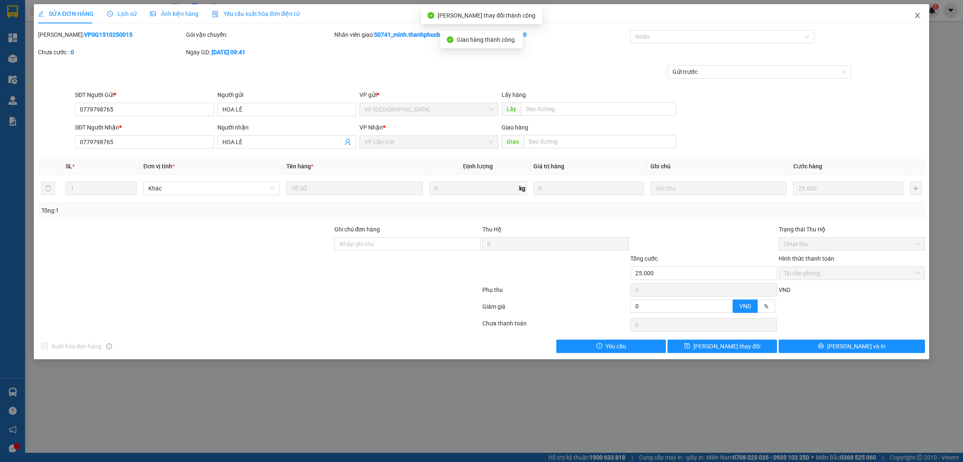
click at [917, 15] on icon "close" at bounding box center [918, 15] width 7 height 7
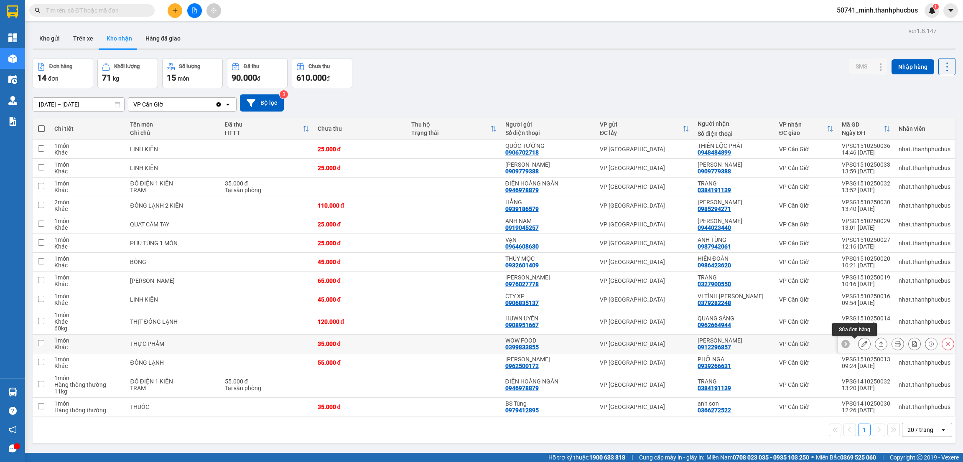
click at [862, 343] on icon at bounding box center [865, 344] width 6 height 6
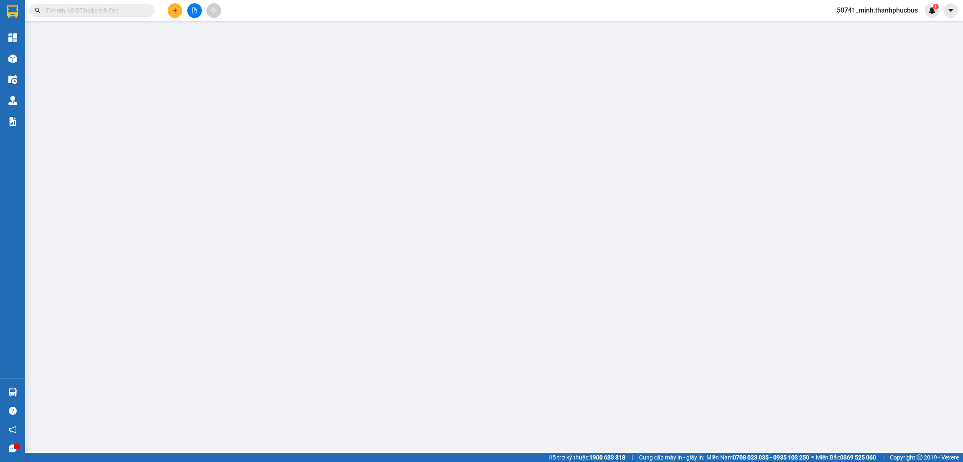
type input "0399833855"
type input "WOW FOOD"
type input "0912296857"
type input "[PERSON_NAME]"
type input "35.000"
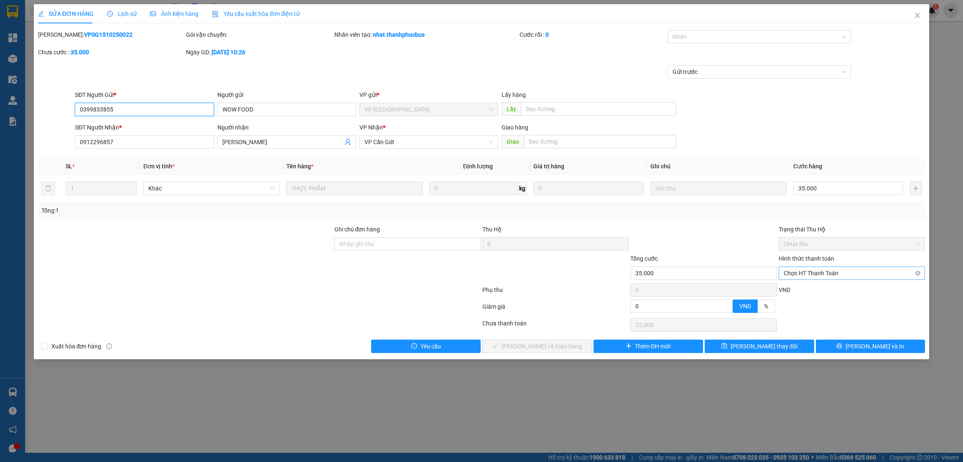
click at [807, 271] on span "Chọn HT Thanh Toán" at bounding box center [852, 273] width 136 height 13
click at [802, 286] on div "Tại văn phòng" at bounding box center [852, 290] width 136 height 9
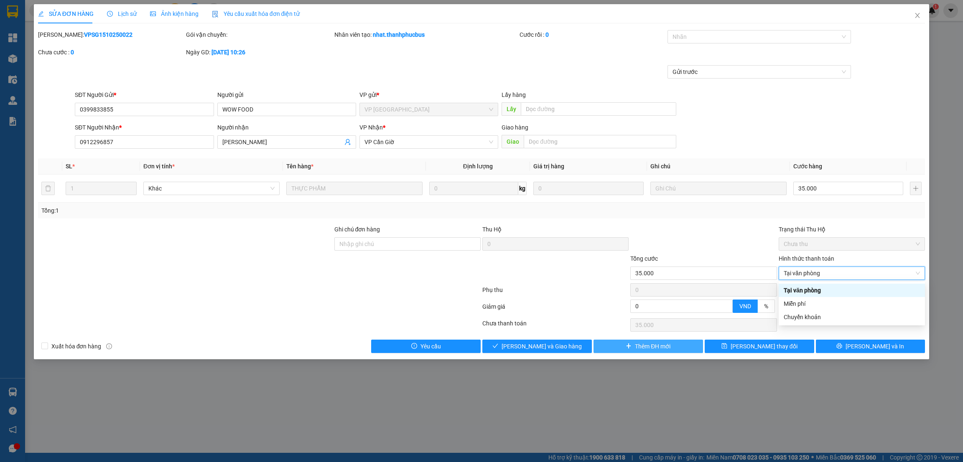
type input "0"
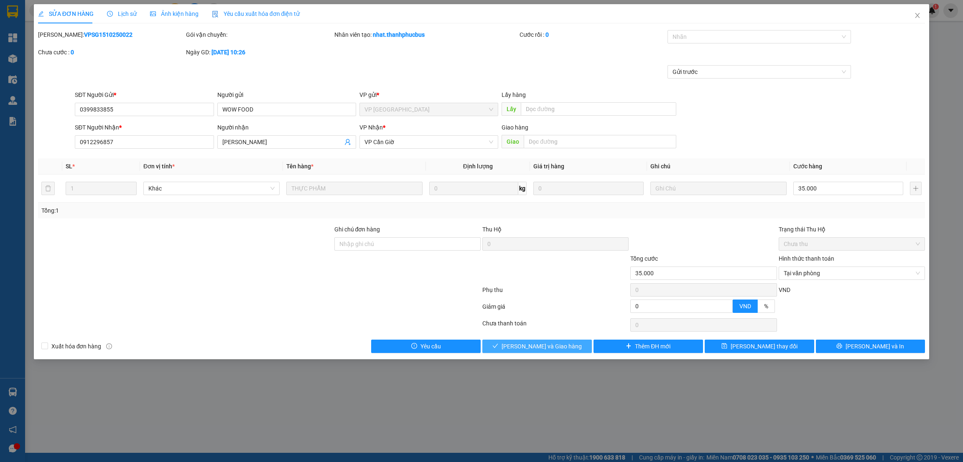
click at [546, 346] on span "[PERSON_NAME] và Giao hàng" at bounding box center [542, 346] width 80 height 9
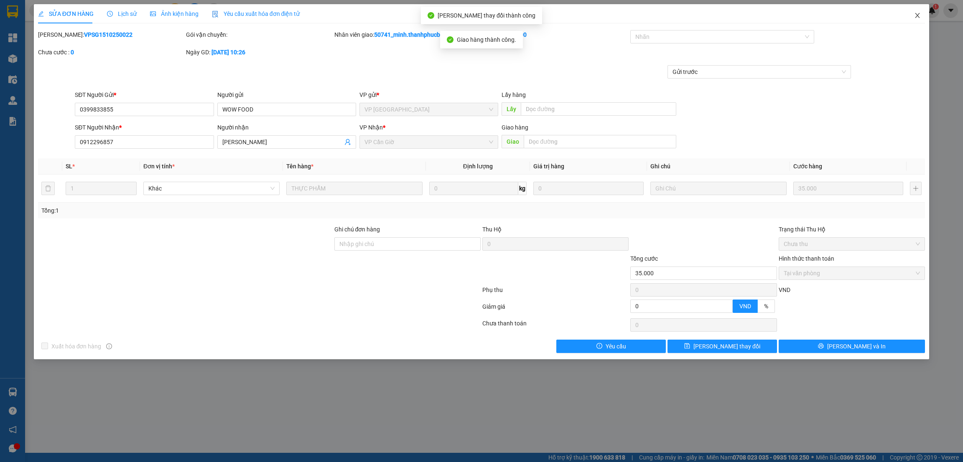
click at [918, 14] on icon "close" at bounding box center [918, 15] width 7 height 7
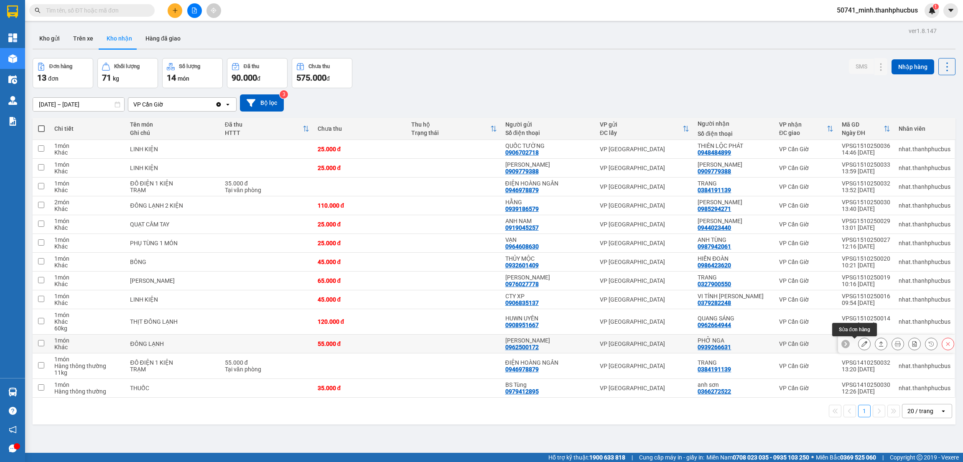
click at [862, 342] on icon at bounding box center [865, 344] width 6 height 6
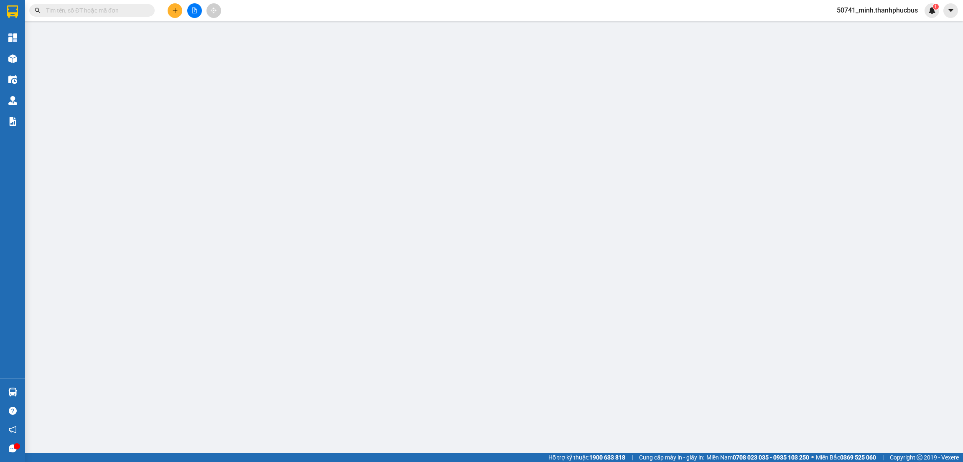
type input "0962500172"
type input "[PERSON_NAME]"
type input "0939266631"
type input "PHỞ NGA"
type input "55.000"
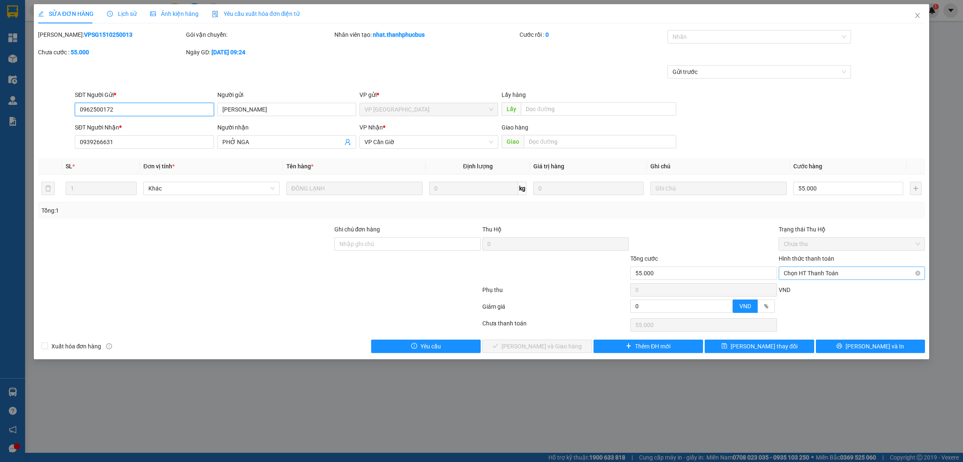
click at [815, 276] on span "Chọn HT Thanh Toán" at bounding box center [852, 273] width 136 height 13
click at [811, 288] on div "Tại văn phòng" at bounding box center [852, 290] width 136 height 9
drag, startPoint x: 815, startPoint y: 278, endPoint x: 741, endPoint y: 312, distance: 81.4
click at [811, 288] on div "VND" at bounding box center [852, 293] width 148 height 15
type input "0"
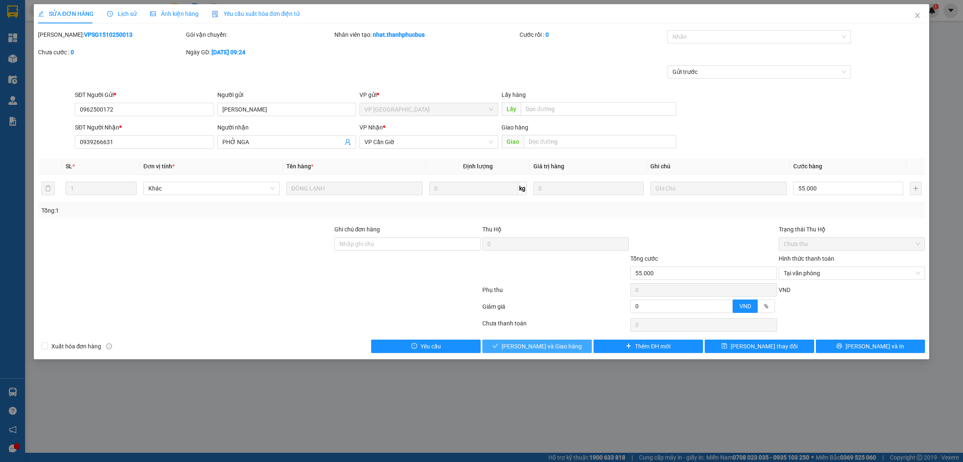
click at [542, 349] on span "[PERSON_NAME] và Giao hàng" at bounding box center [542, 346] width 80 height 9
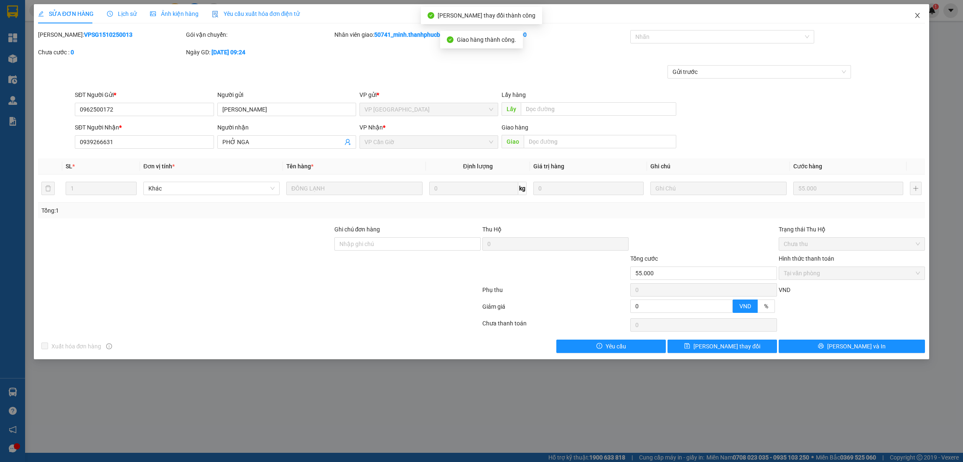
click at [917, 18] on icon "close" at bounding box center [918, 15] width 7 height 7
click at [917, 18] on div "Kết quả tìm kiếm ( 0 ) Bộ lọc No Data 50741_minh.thanhphucbus 1" at bounding box center [481, 10] width 963 height 21
